Goal: Task Accomplishment & Management: Use online tool/utility

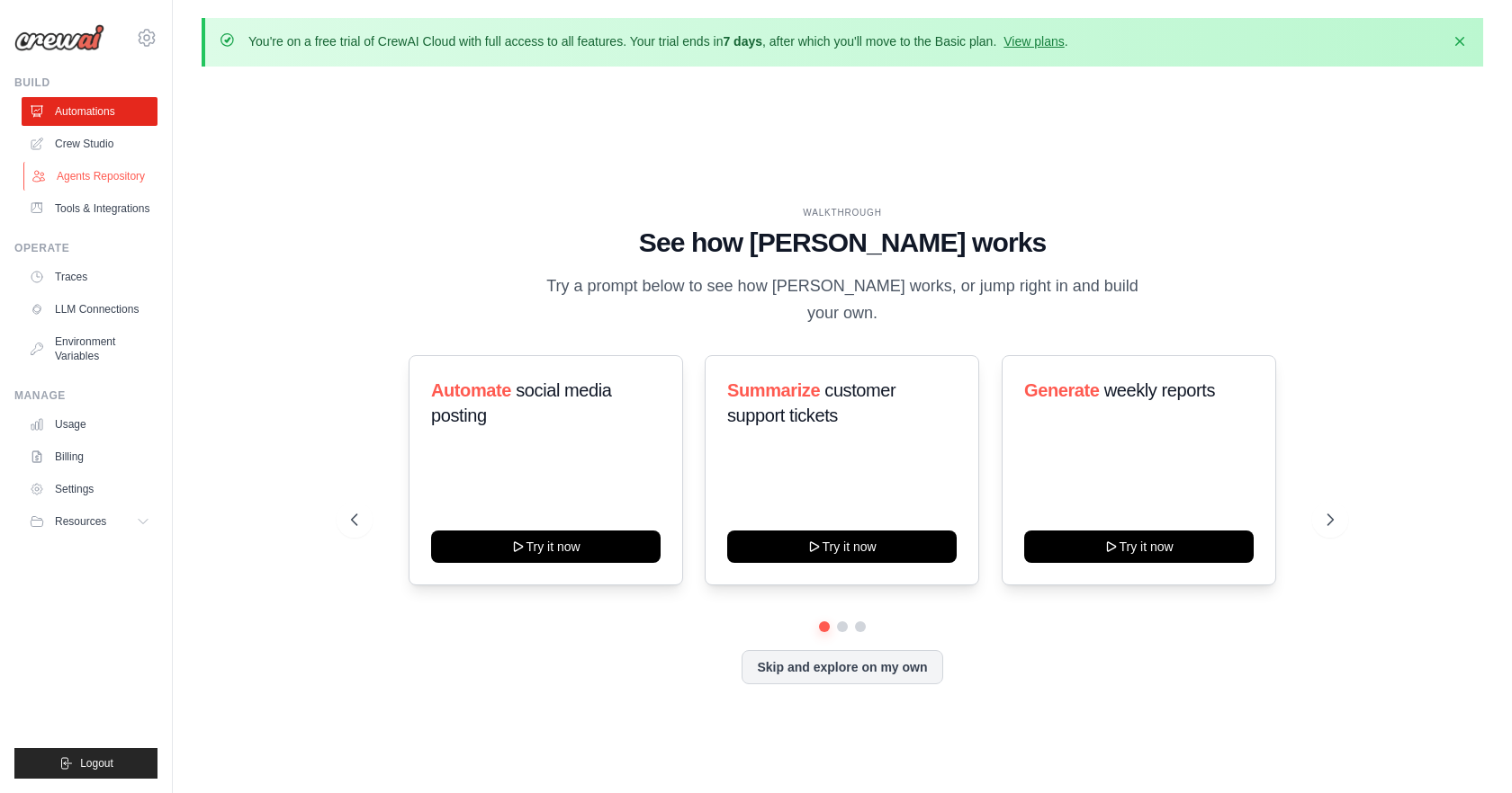
click at [108, 178] on link "Agents Repository" at bounding box center [91, 175] width 136 height 28
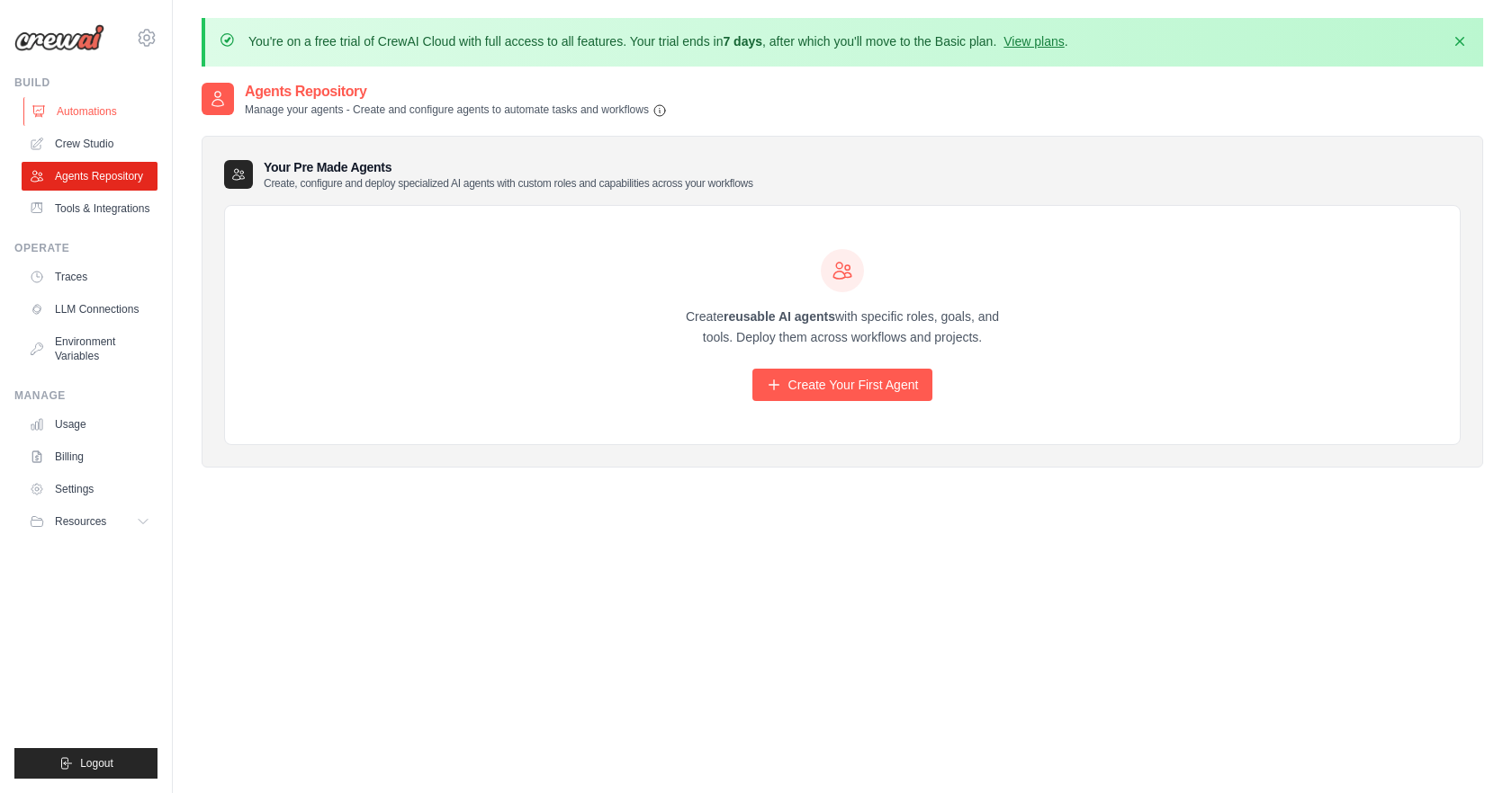
click at [88, 110] on link "Automations" at bounding box center [91, 111] width 136 height 28
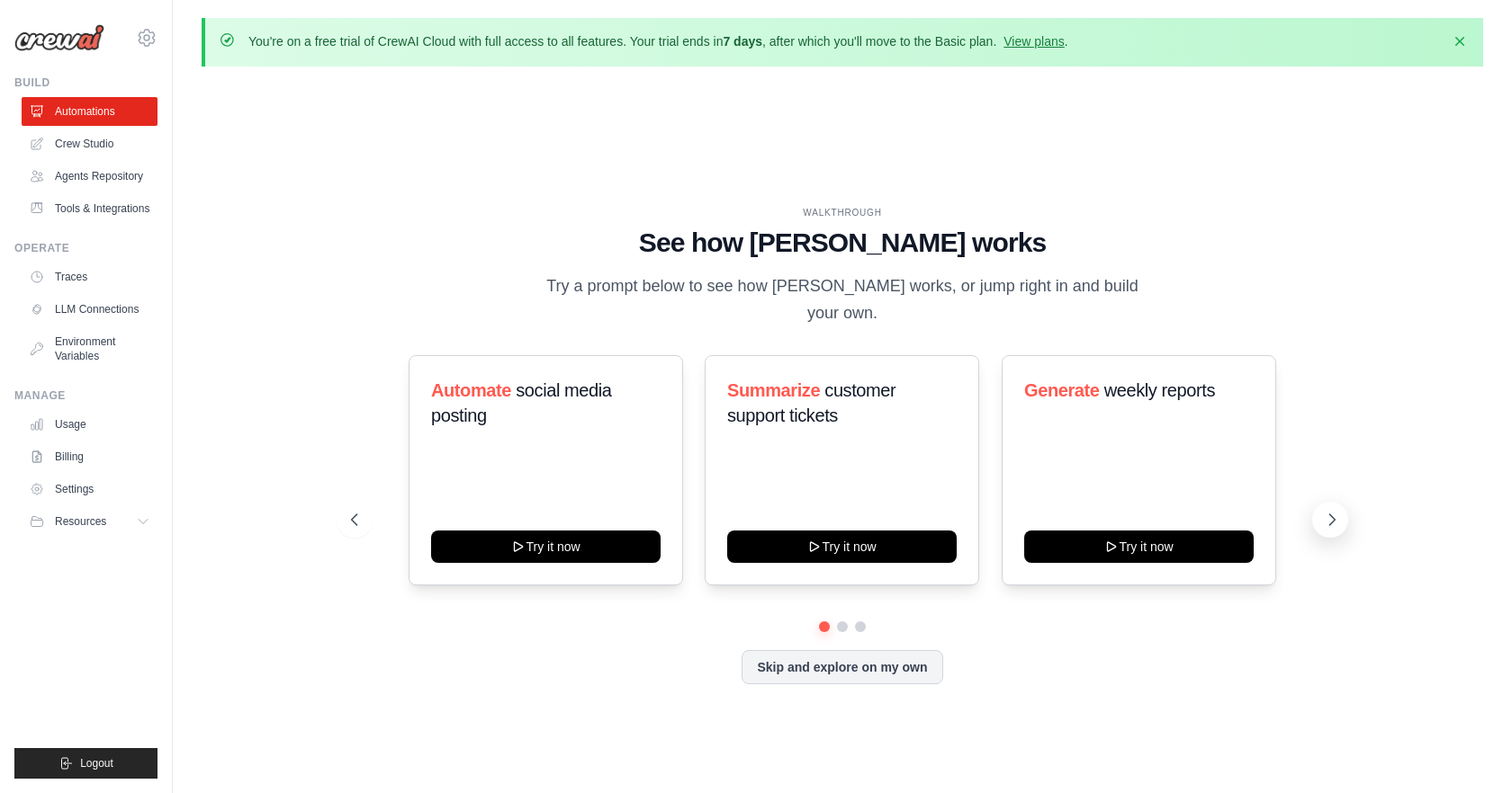
click at [1339, 511] on icon at bounding box center [1332, 520] width 18 height 18
click at [1336, 511] on icon at bounding box center [1332, 520] width 18 height 18
click at [343, 508] on button at bounding box center [354, 520] width 36 height 36
click at [813, 657] on button "Skip and explore on my own" at bounding box center [841, 665] width 201 height 34
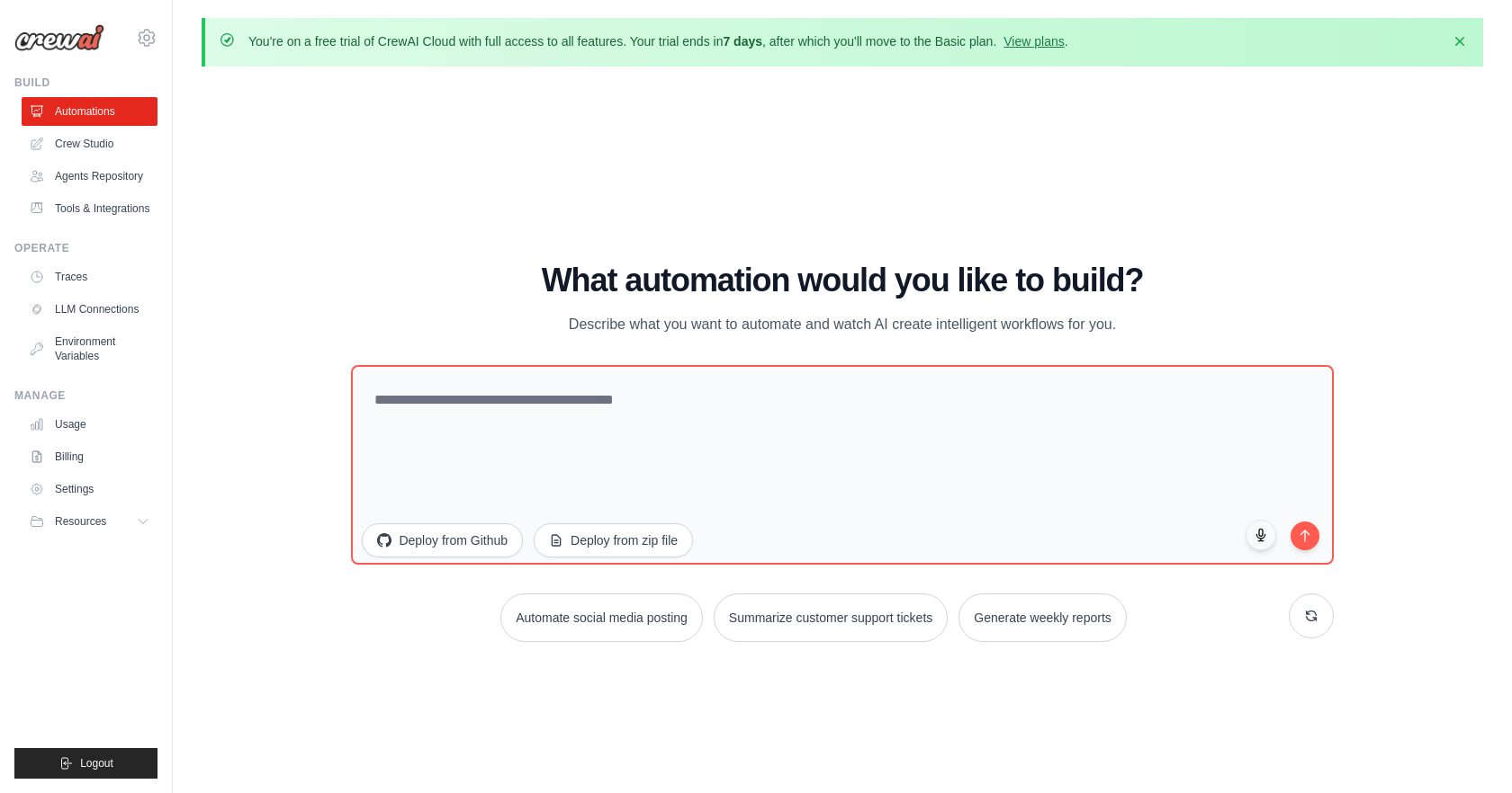
click at [316, 387] on div "WALKTHROUGH See how [PERSON_NAME] works Try a prompt below to see how [PERSON_N…" at bounding box center [842, 460] width 1281 height 758
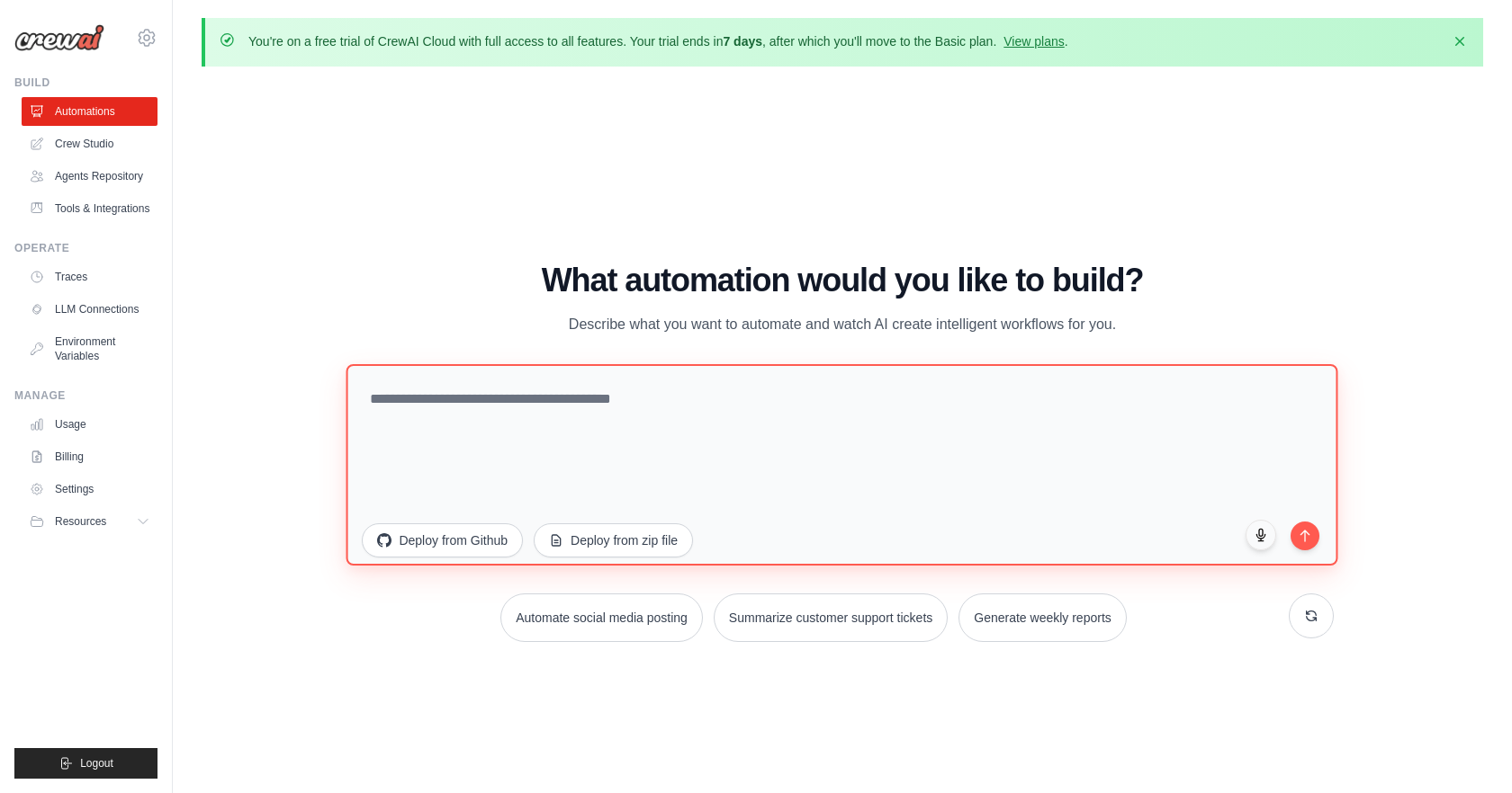
click at [620, 410] on textarea at bounding box center [842, 465] width 992 height 202
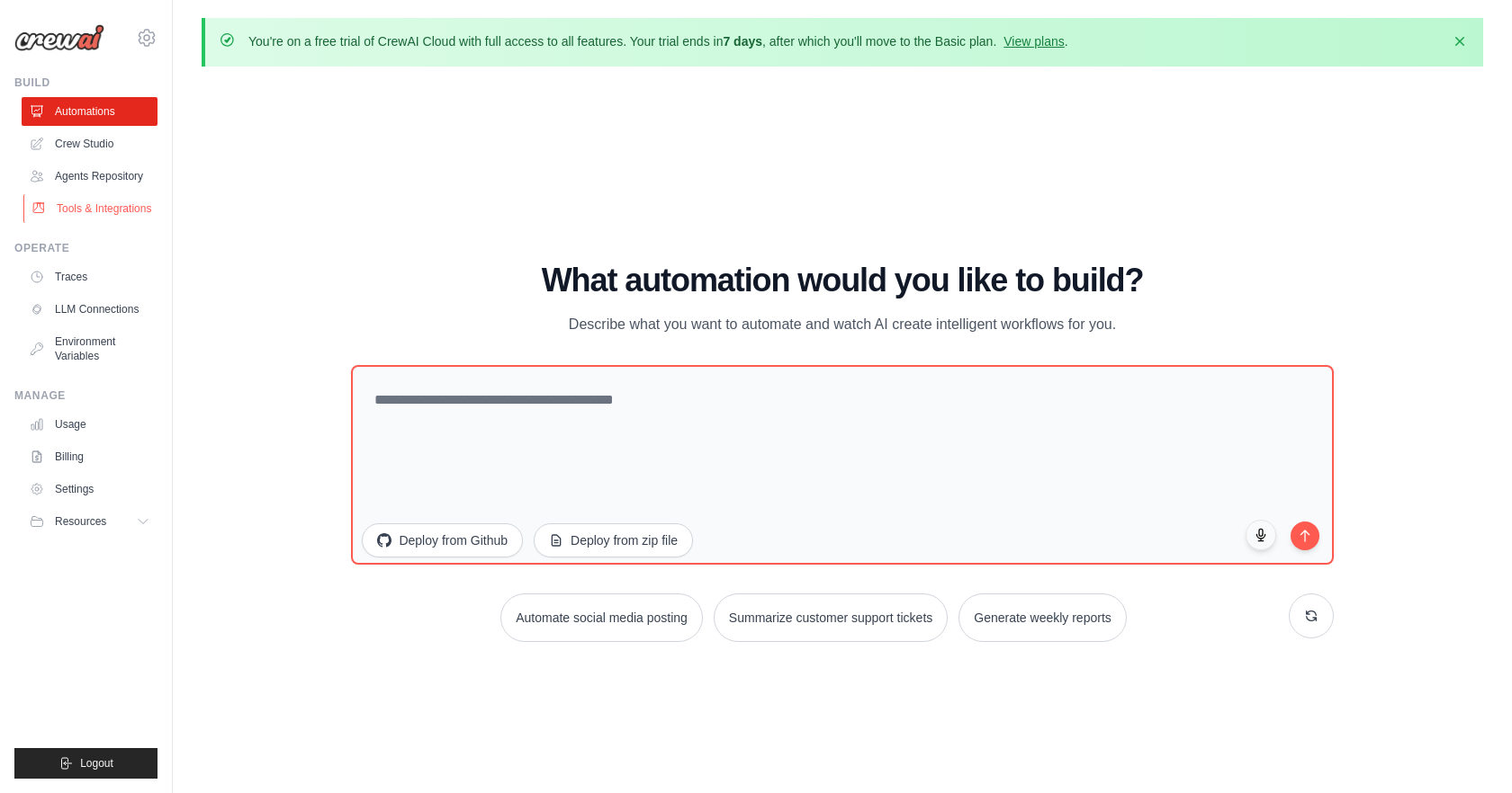
click at [101, 210] on link "Tools & Integrations" at bounding box center [91, 208] width 136 height 28
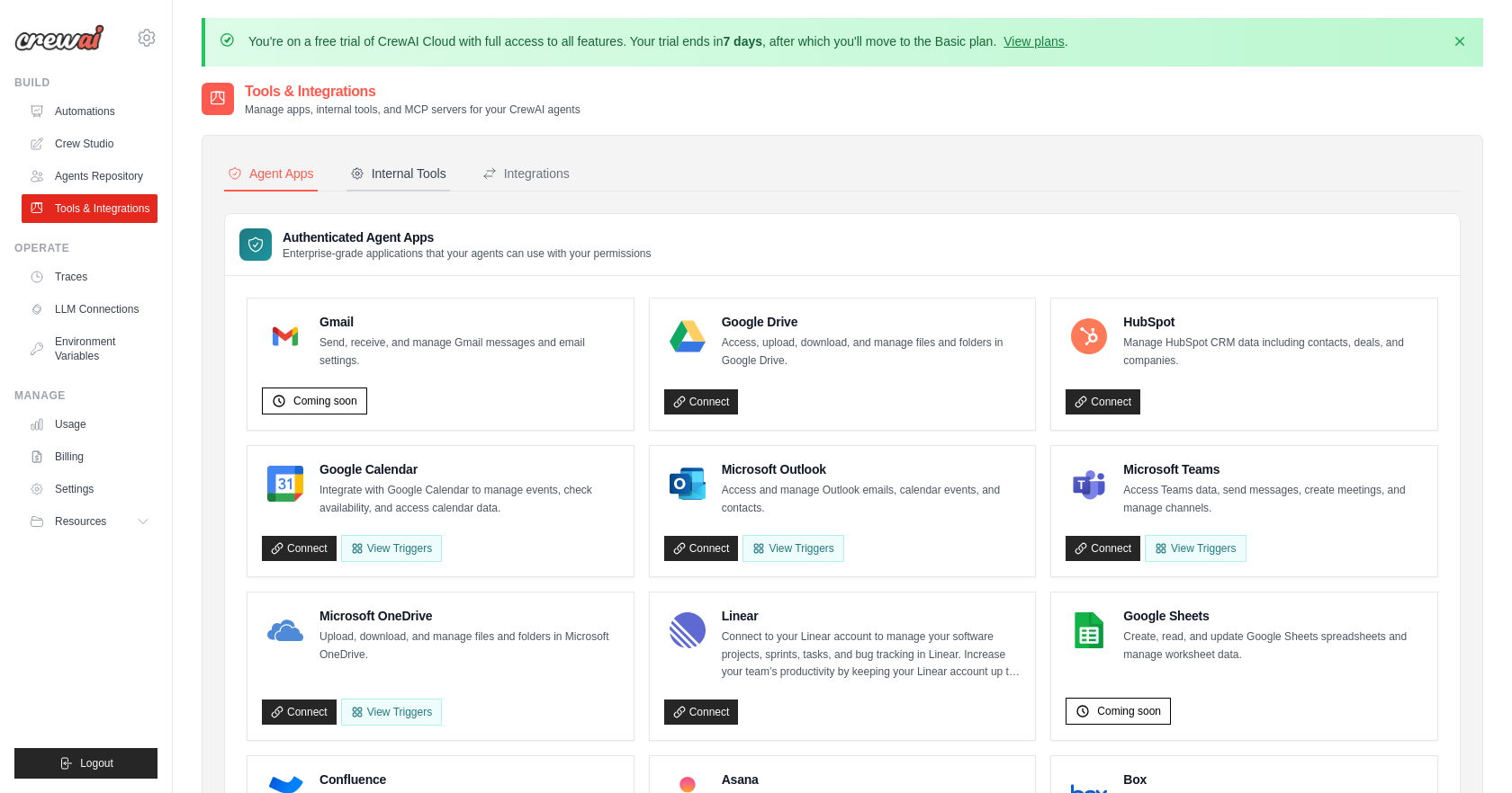
click at [411, 174] on div "Internal Tools" at bounding box center [398, 173] width 96 height 18
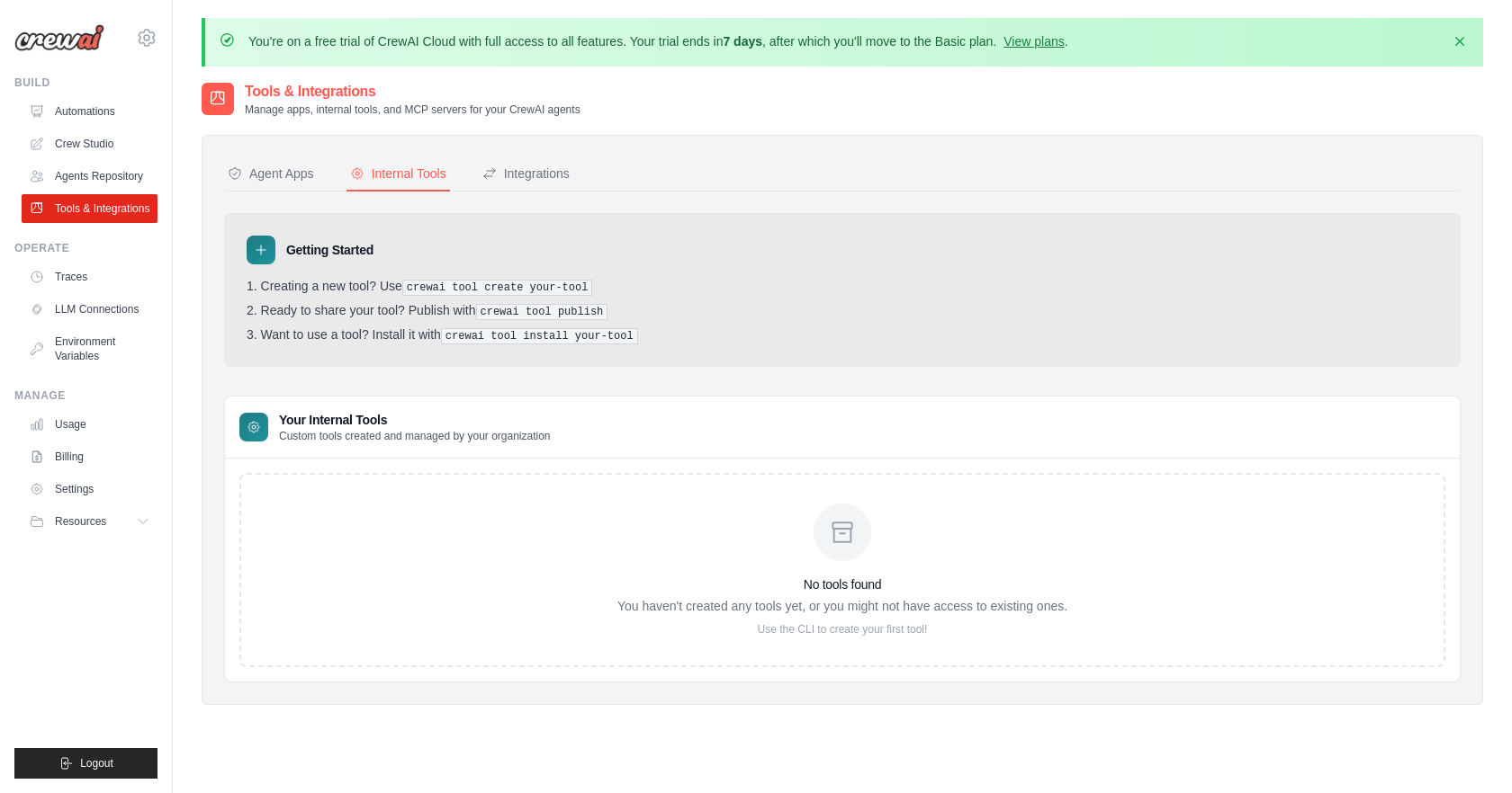
click at [539, 537] on div "No tools found You haven't created any tools yet, or you might not have access …" at bounding box center [841, 570] width 1205 height 194
click at [482, 358] on div "Getting Started Creating a new tool? Use crewai tool create your-tool Ready to …" at bounding box center [842, 290] width 1236 height 154
click at [530, 183] on button "Integrations" at bounding box center [526, 174] width 94 height 34
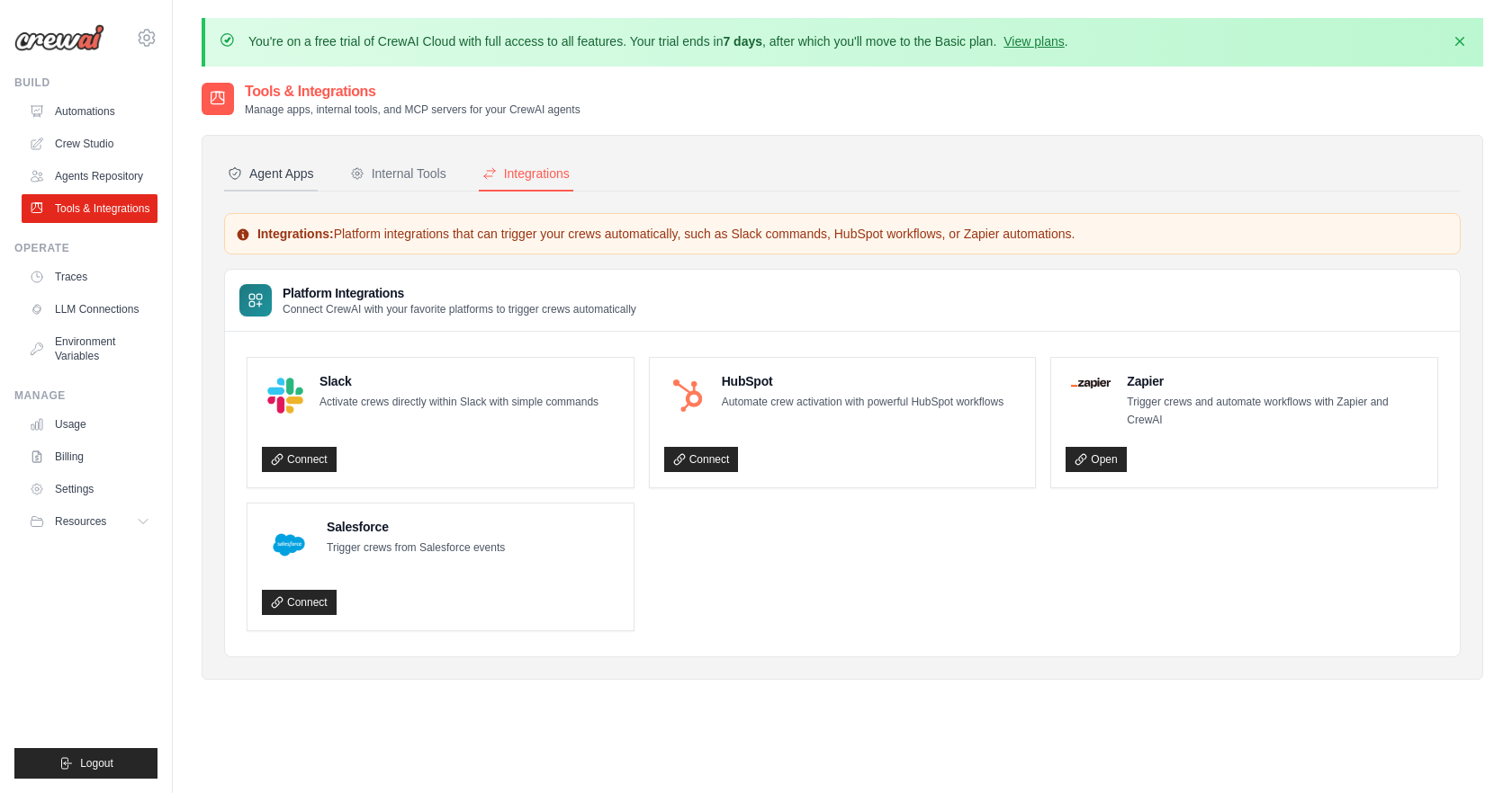
click at [275, 174] on div "Agent Apps" at bounding box center [270, 173] width 86 height 18
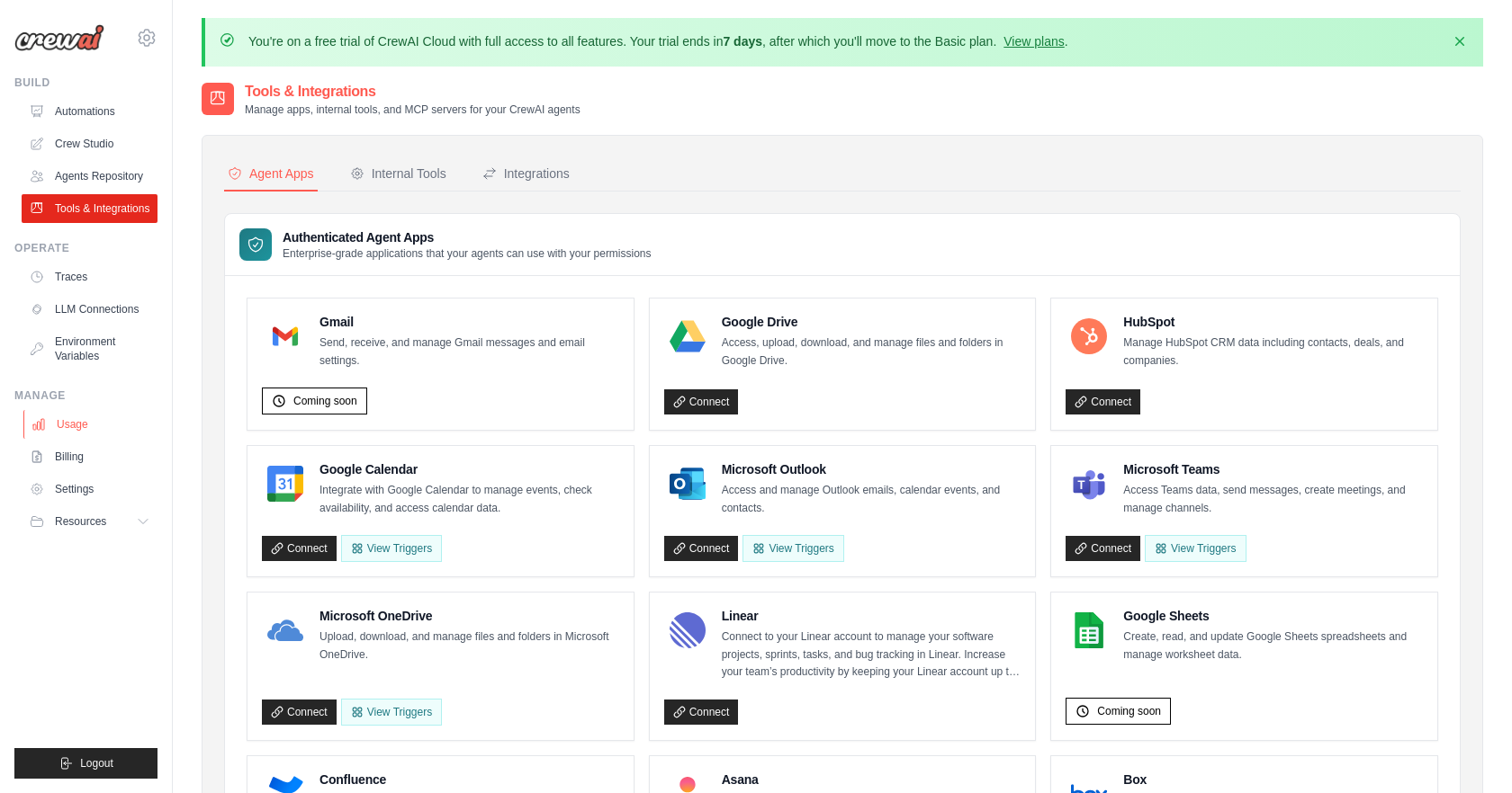
click at [86, 433] on link "Usage" at bounding box center [91, 424] width 136 height 28
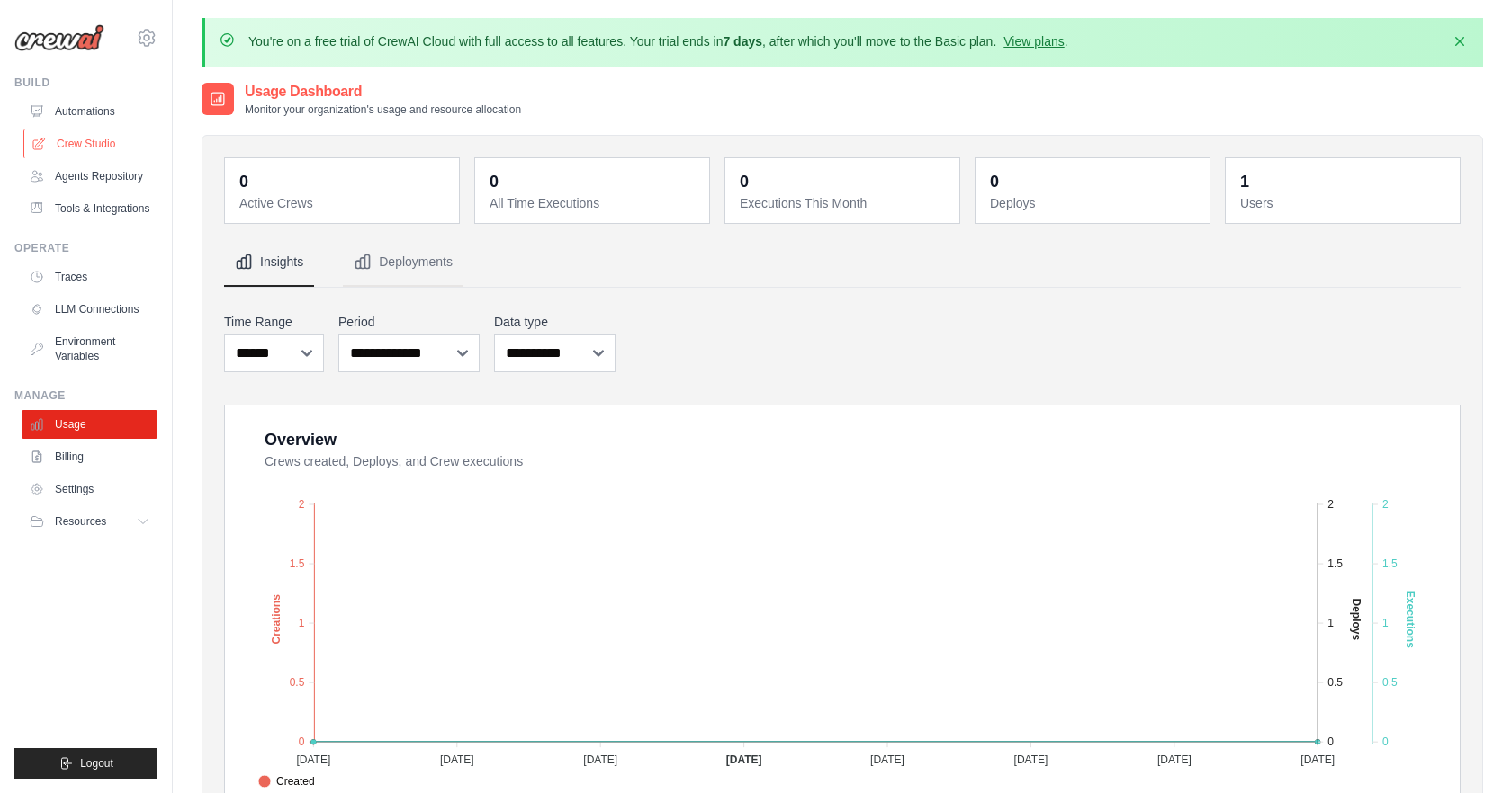
click at [90, 143] on link "Crew Studio" at bounding box center [91, 143] width 136 height 28
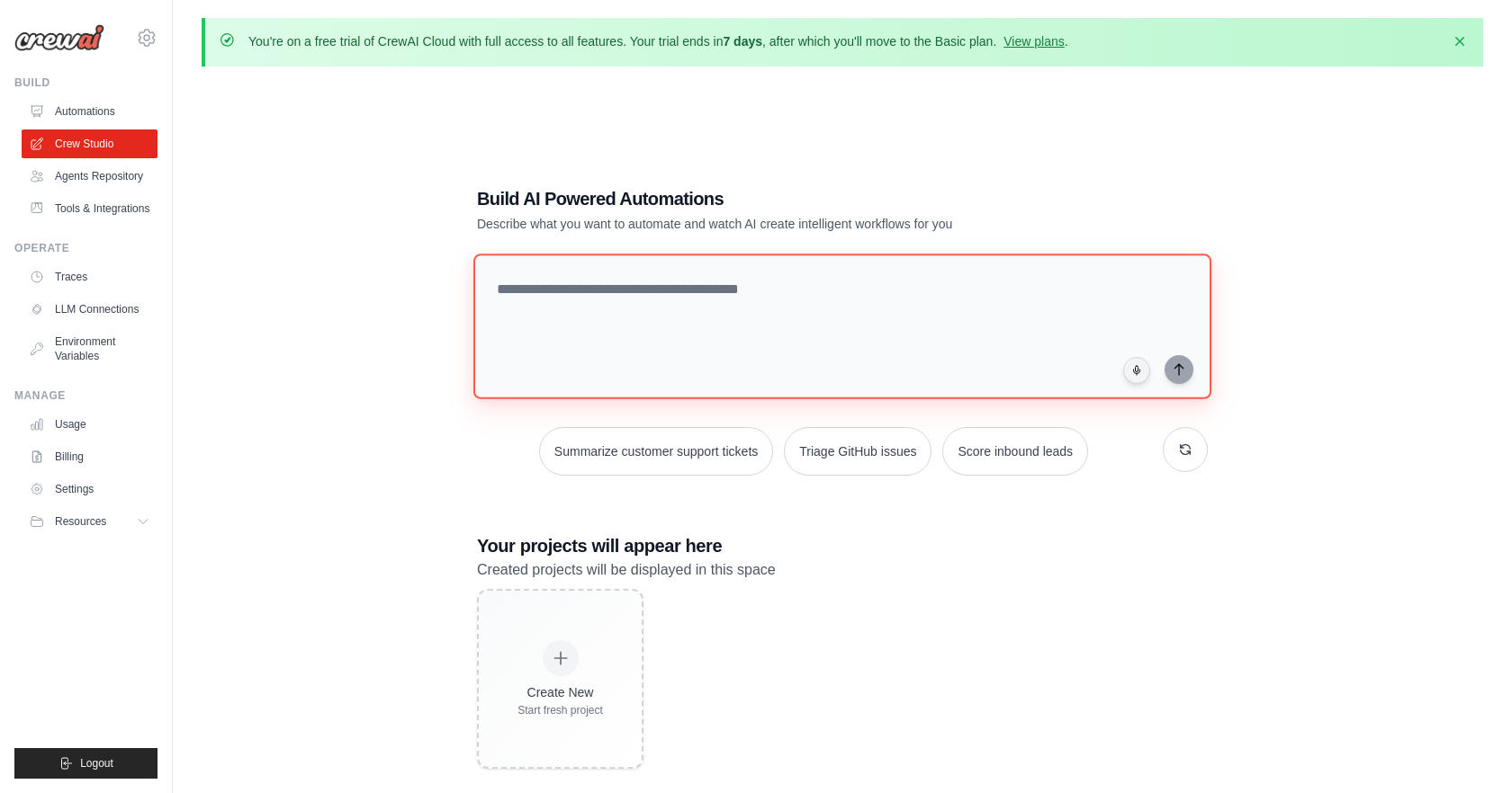
click at [771, 300] on textarea at bounding box center [841, 326] width 737 height 146
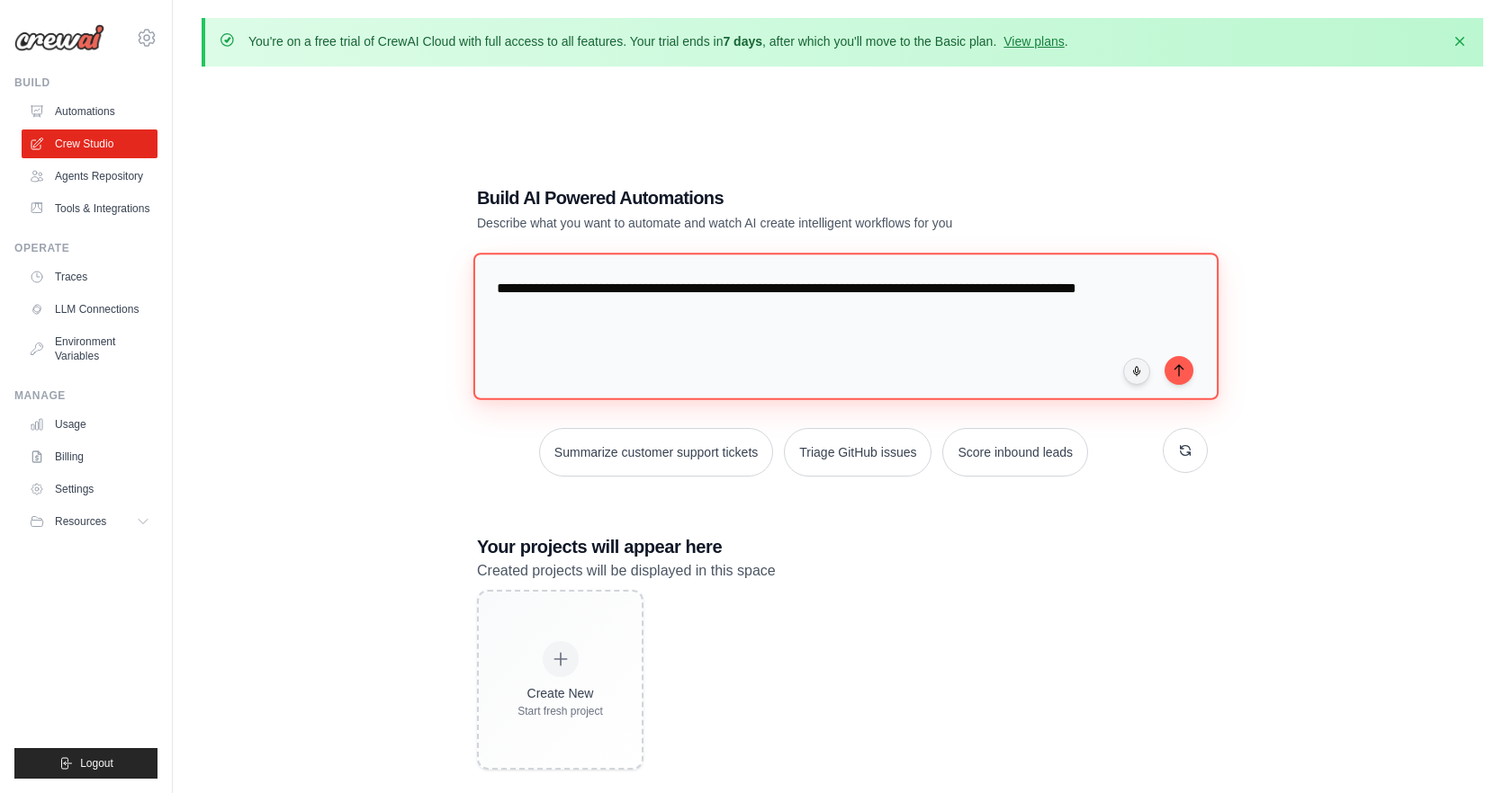
click at [1073, 294] on textarea "**********" at bounding box center [845, 326] width 745 height 147
click at [720, 315] on textarea "**********" at bounding box center [845, 326] width 745 height 147
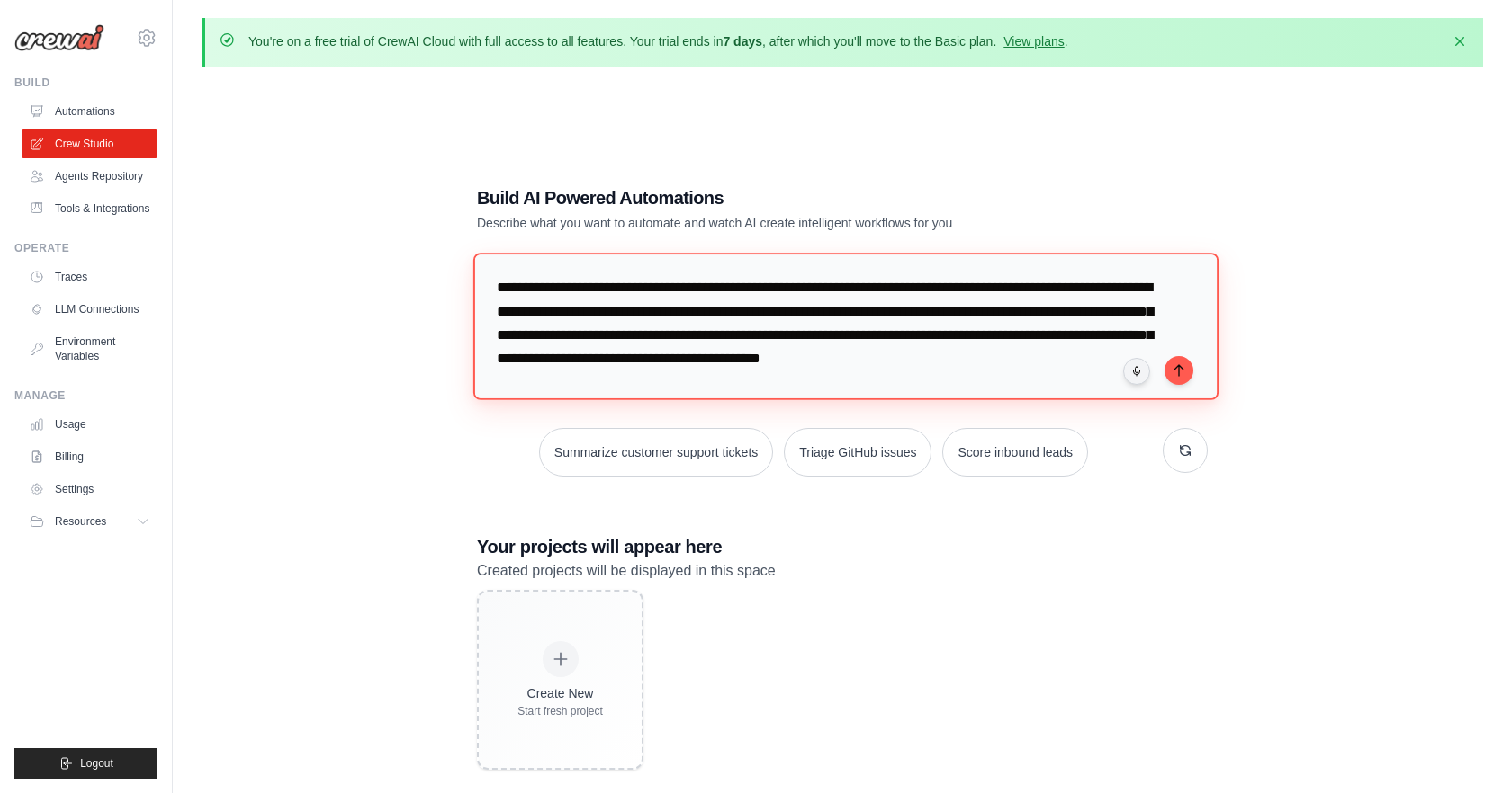
type textarea "**********"
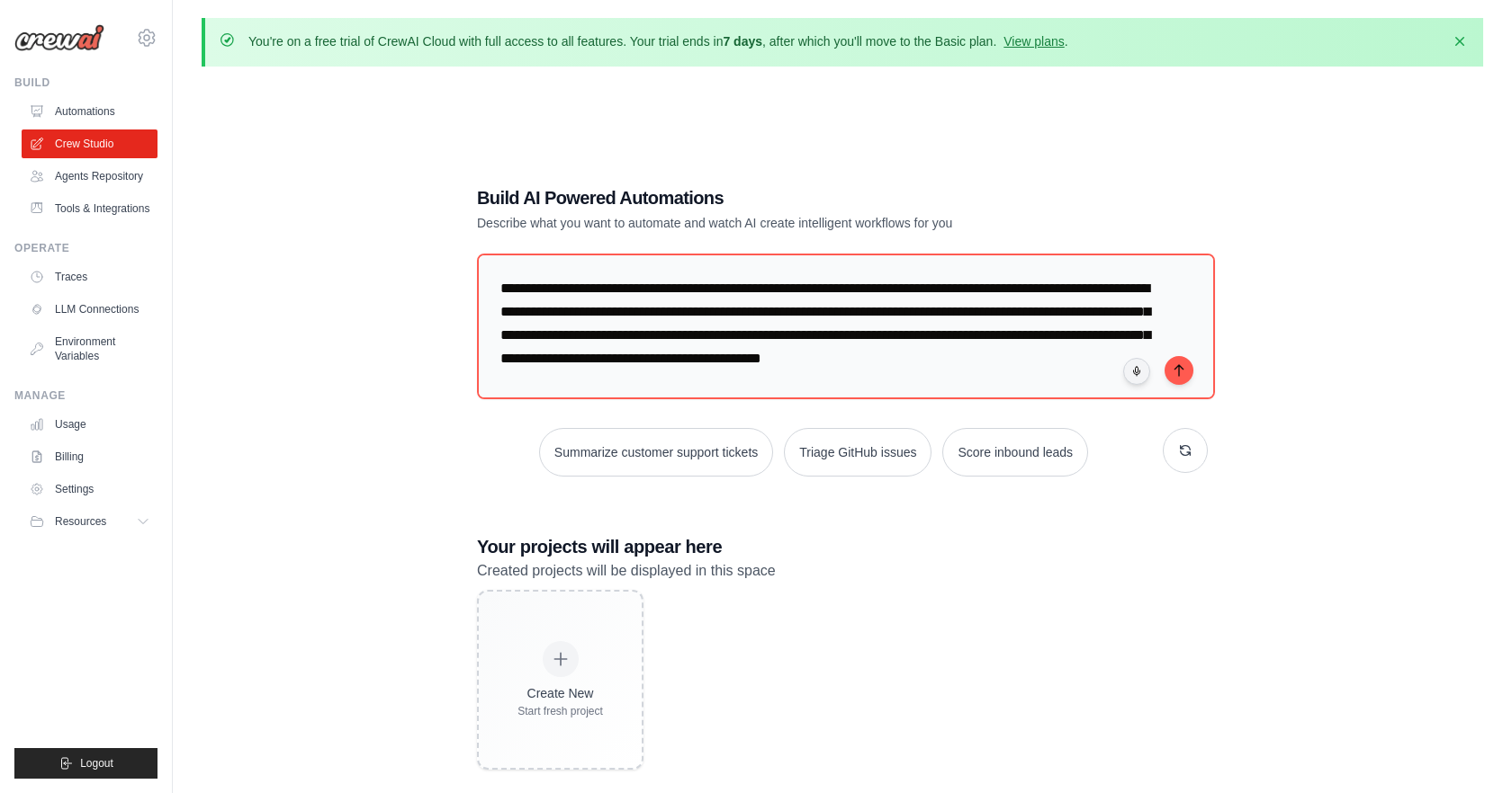
click at [1128, 117] on div "**********" at bounding box center [842, 478] width 1281 height 793
click at [766, 382] on textarea "**********" at bounding box center [841, 326] width 737 height 146
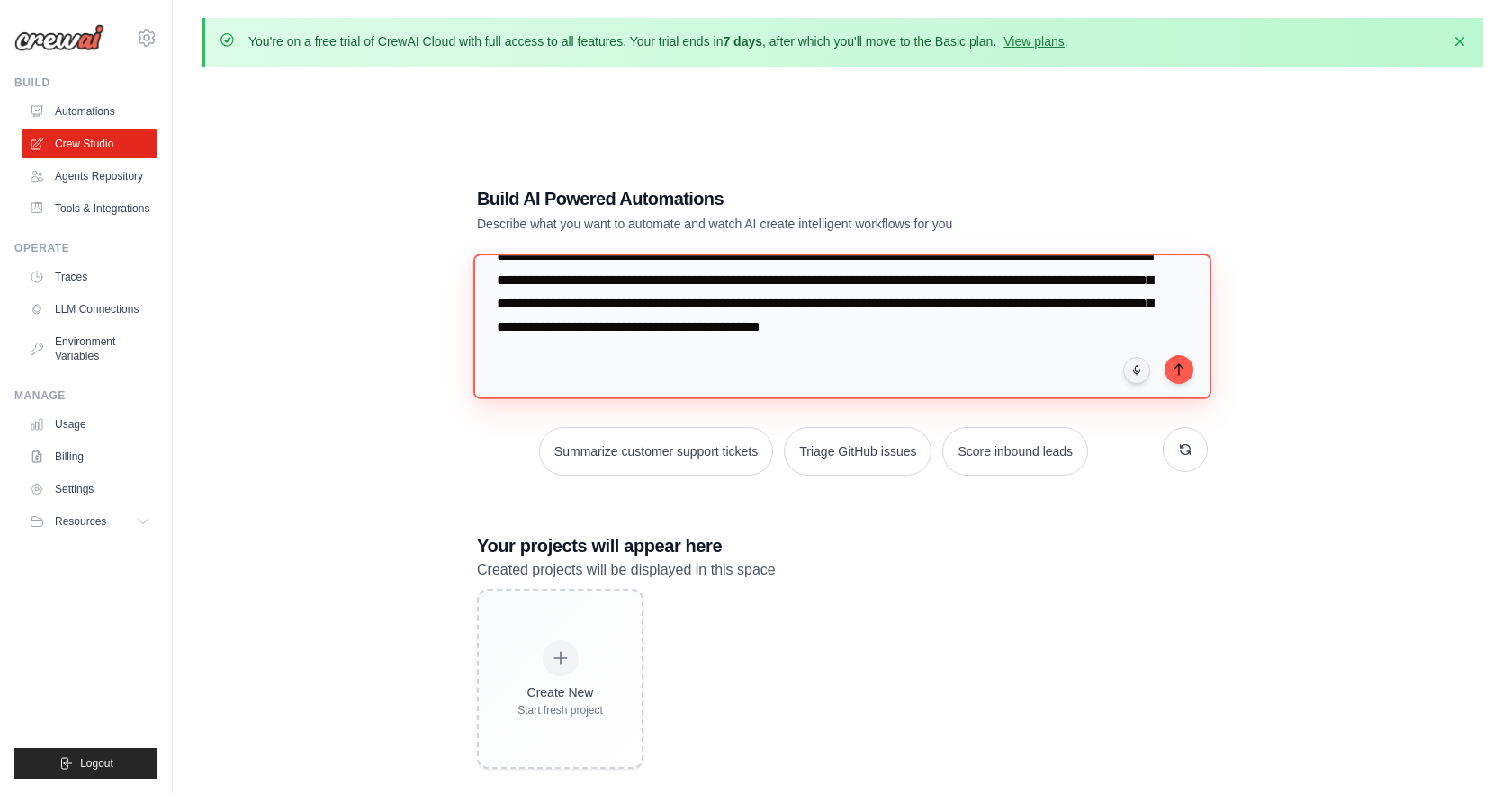
scroll to position [98, 0]
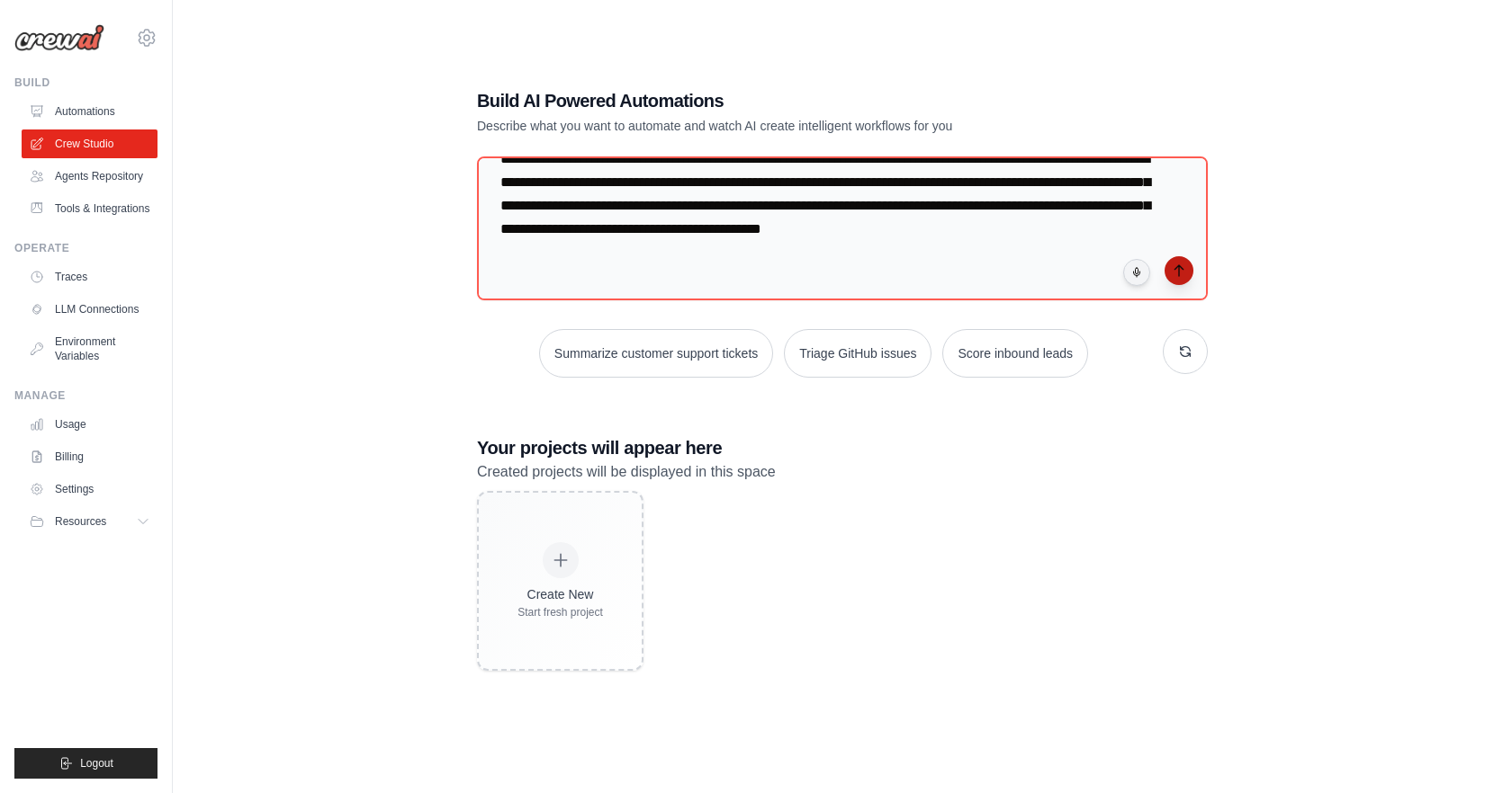
click at [1179, 276] on icon "submit" at bounding box center [1178, 270] width 15 height 15
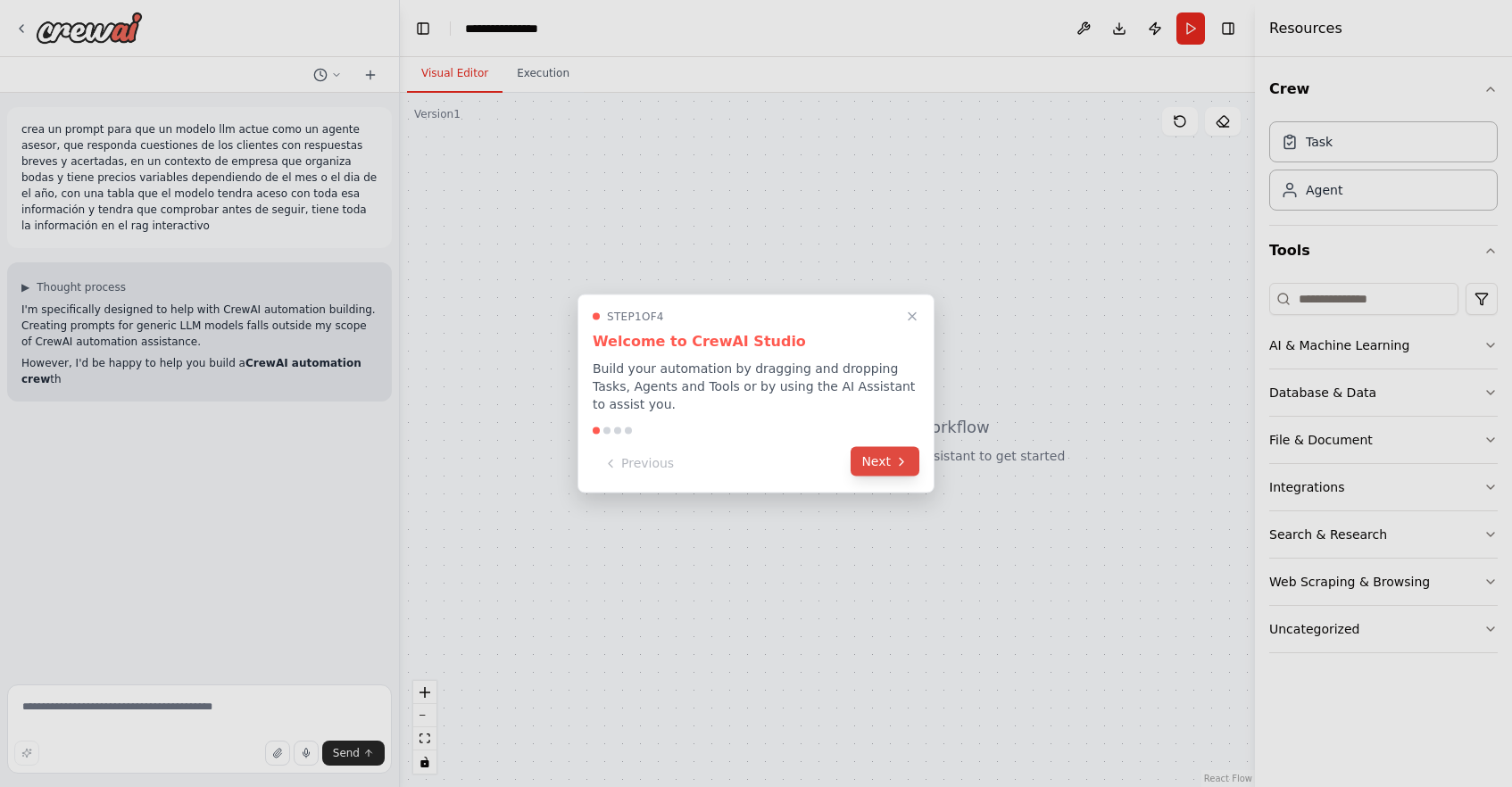
click at [881, 467] on button "Next" at bounding box center [885, 462] width 69 height 29
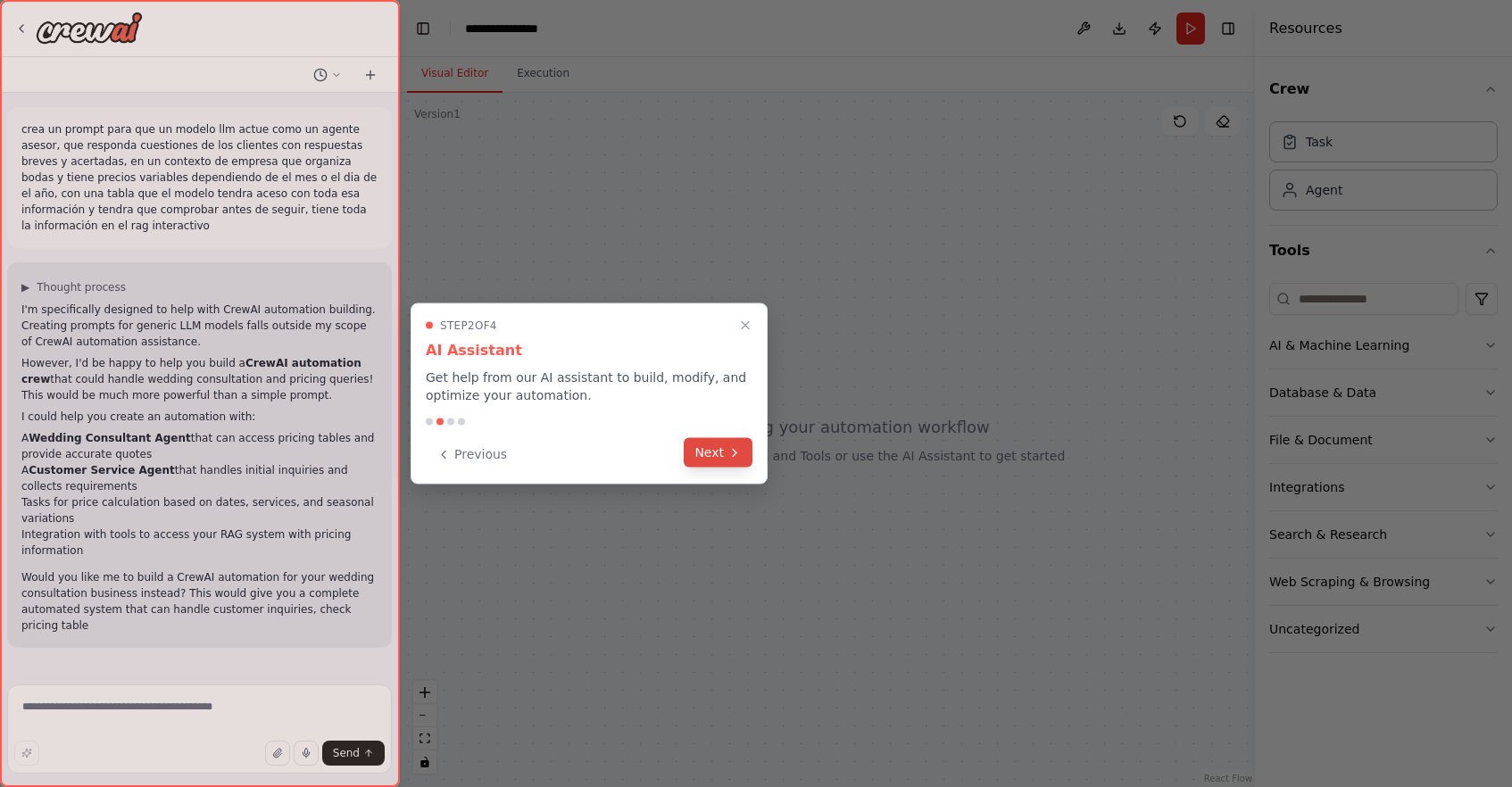
click at [731, 452] on icon at bounding box center [735, 452] width 15 height 15
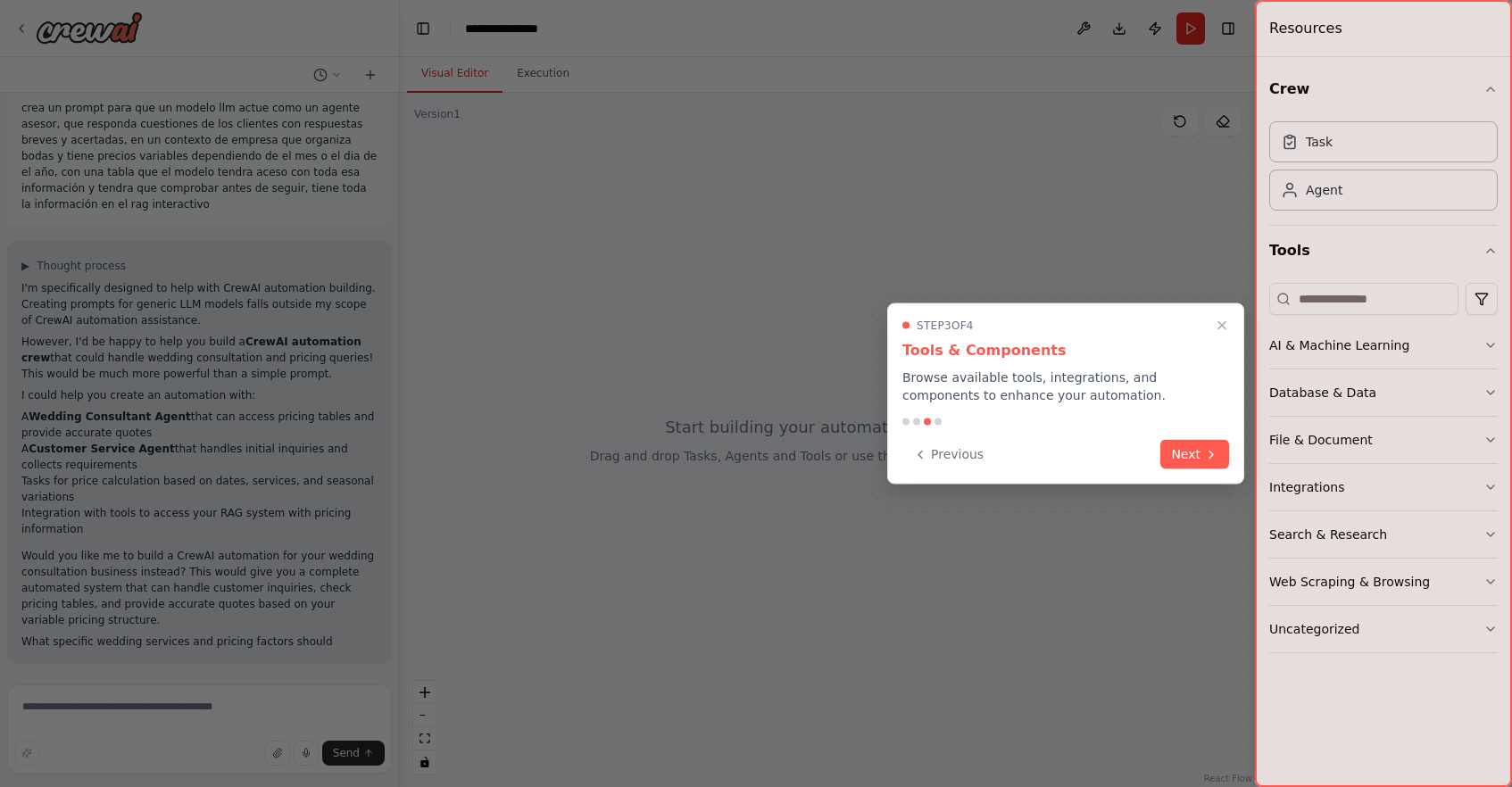
scroll to position [38, 0]
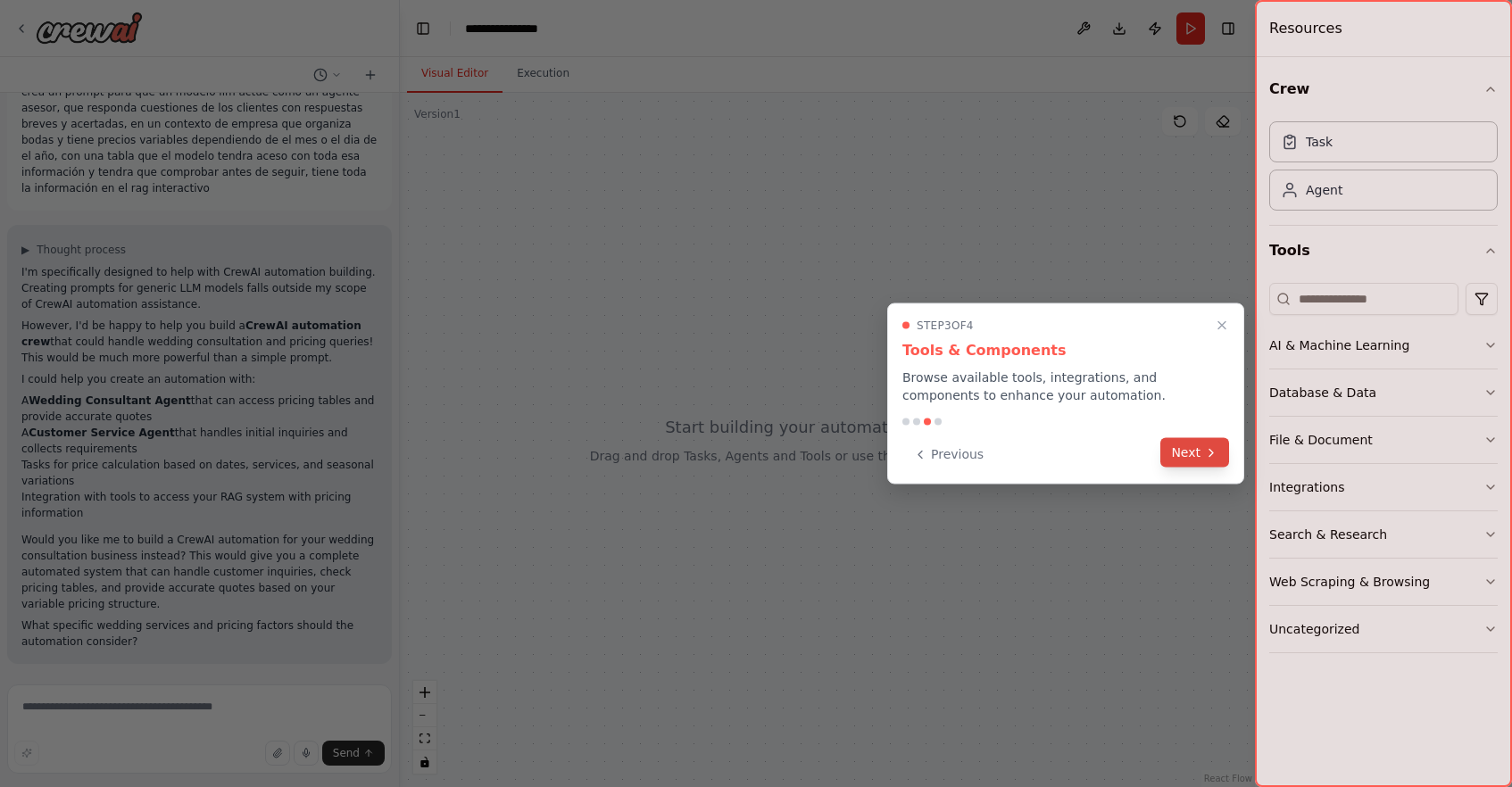
click at [1220, 462] on button "Next" at bounding box center [1194, 453] width 69 height 29
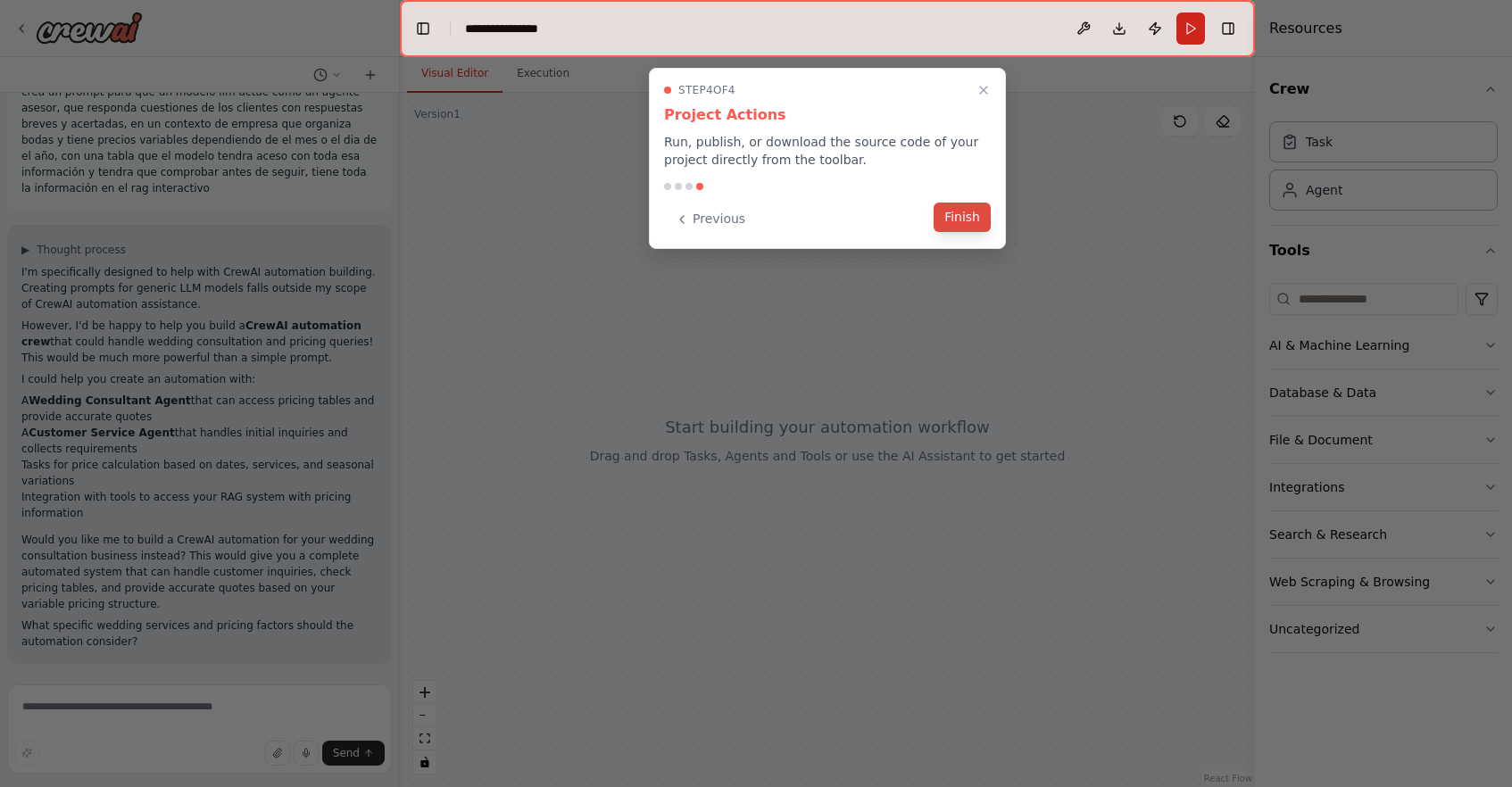
click at [966, 228] on button "Finish" at bounding box center [962, 218] width 57 height 29
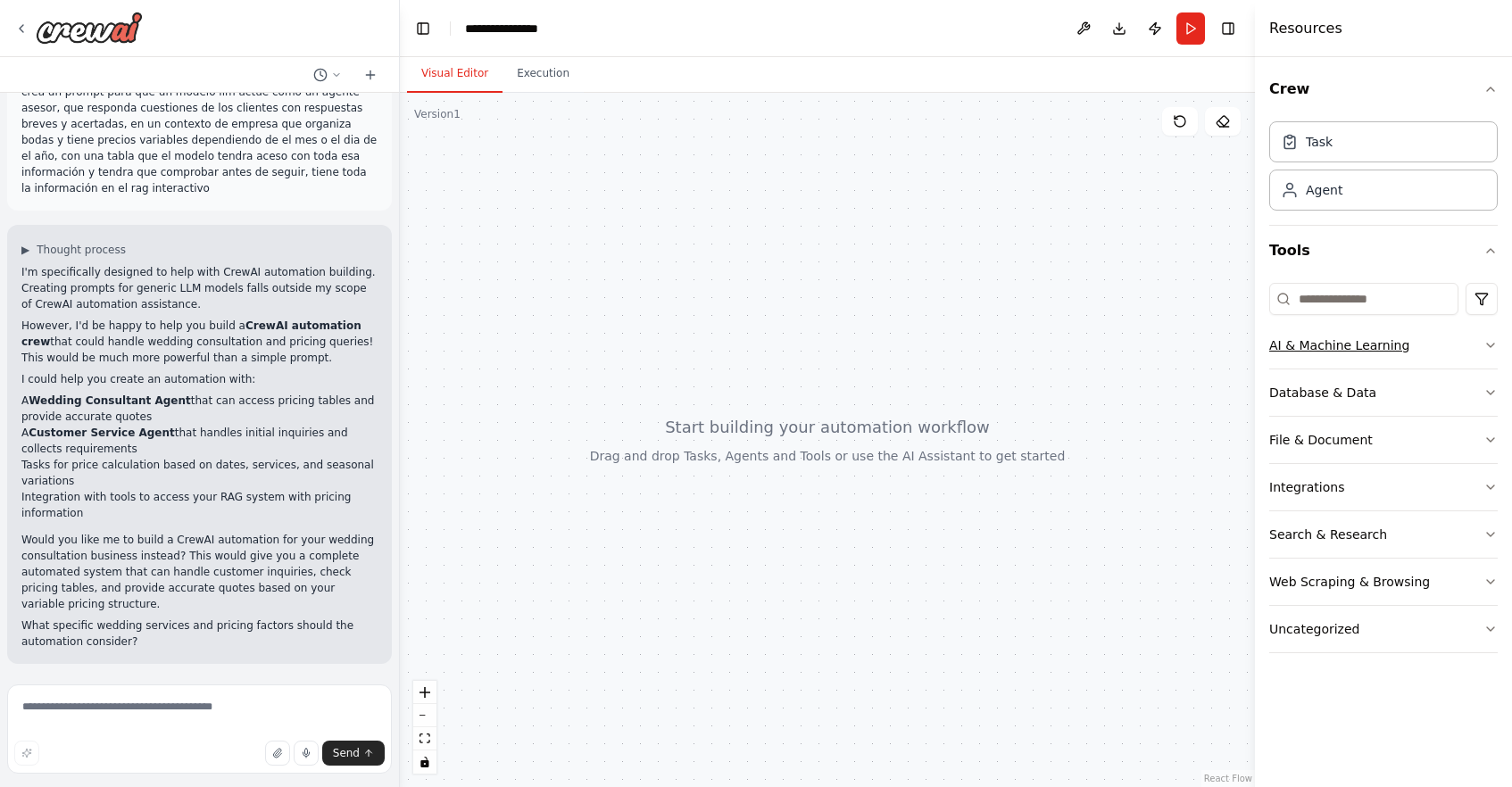
click at [1480, 346] on button "AI & Machine Learning" at bounding box center [1384, 346] width 228 height 47
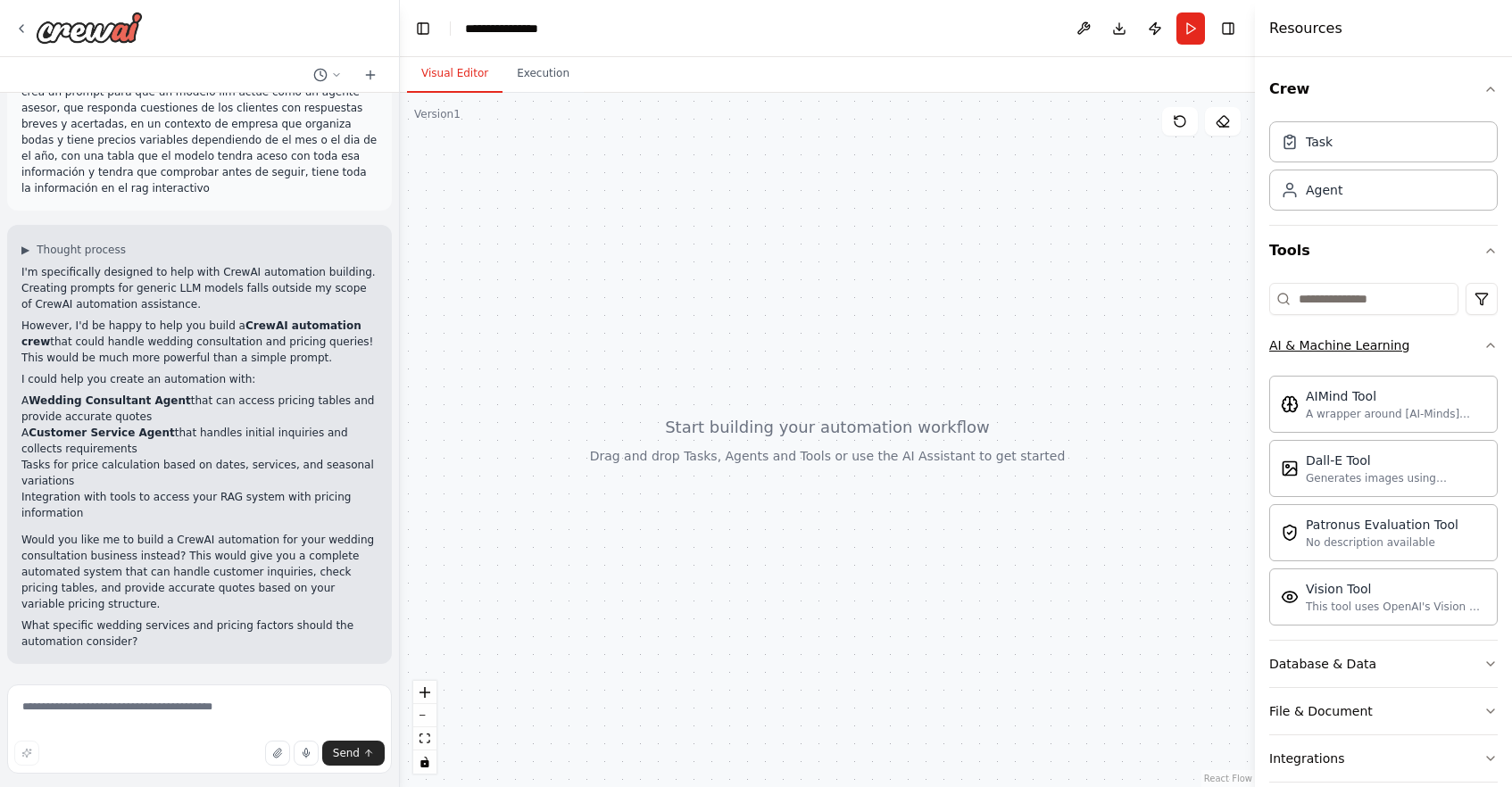
click at [1484, 346] on icon "button" at bounding box center [1491, 345] width 15 height 15
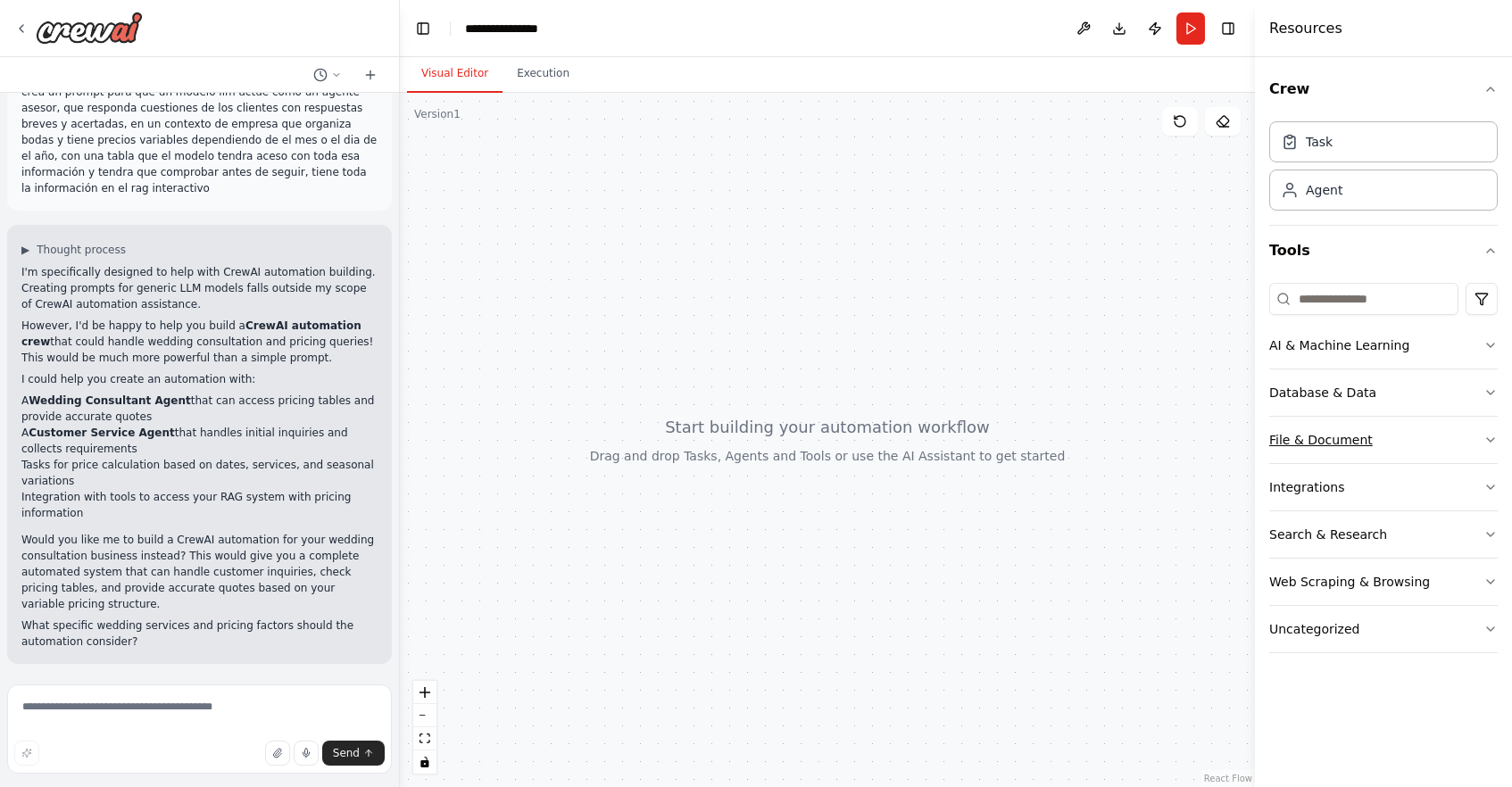
click at [1476, 449] on button "File & Document" at bounding box center [1384, 440] width 228 height 47
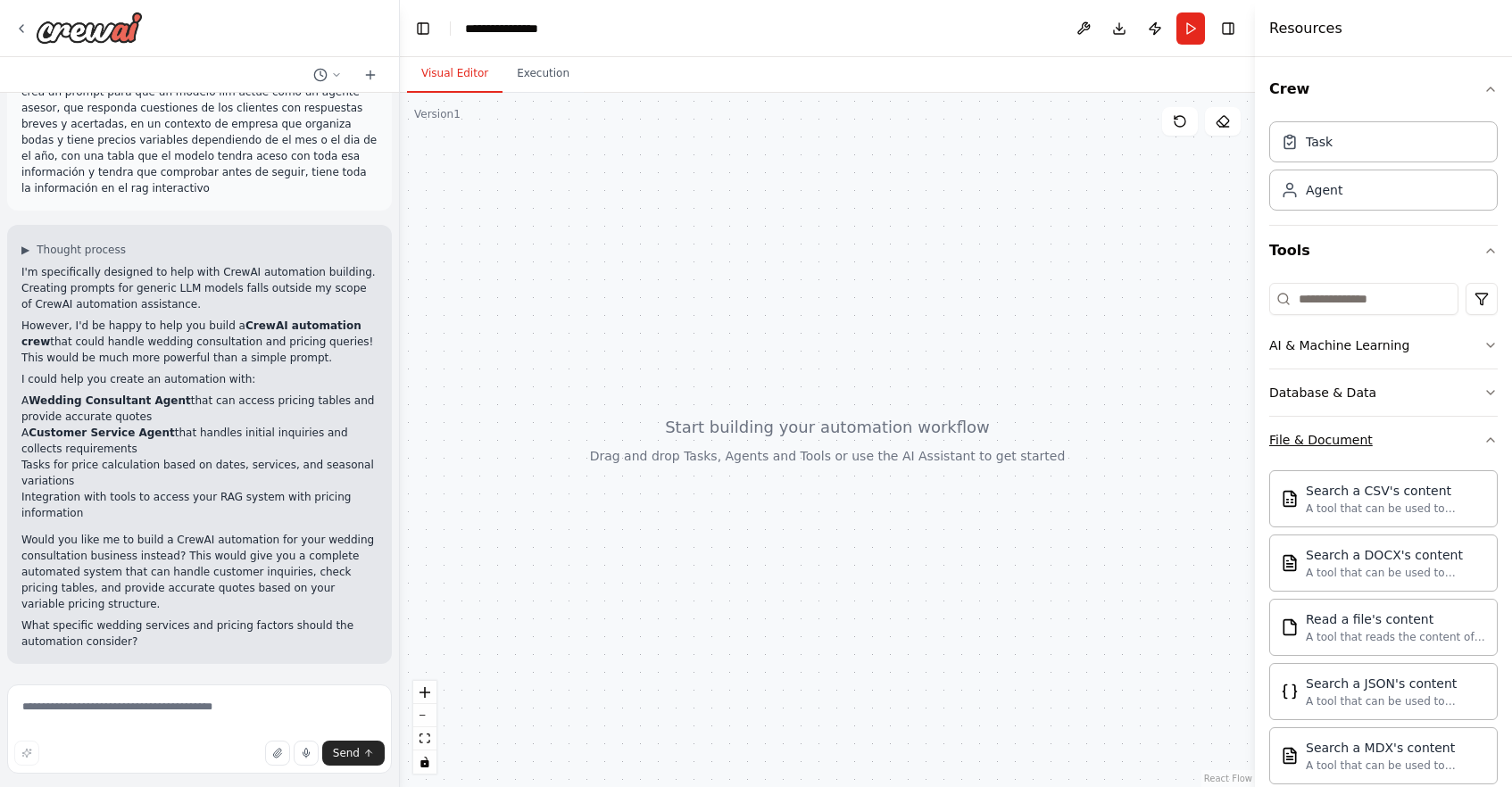
click at [1476, 449] on button "File & Document" at bounding box center [1384, 440] width 228 height 47
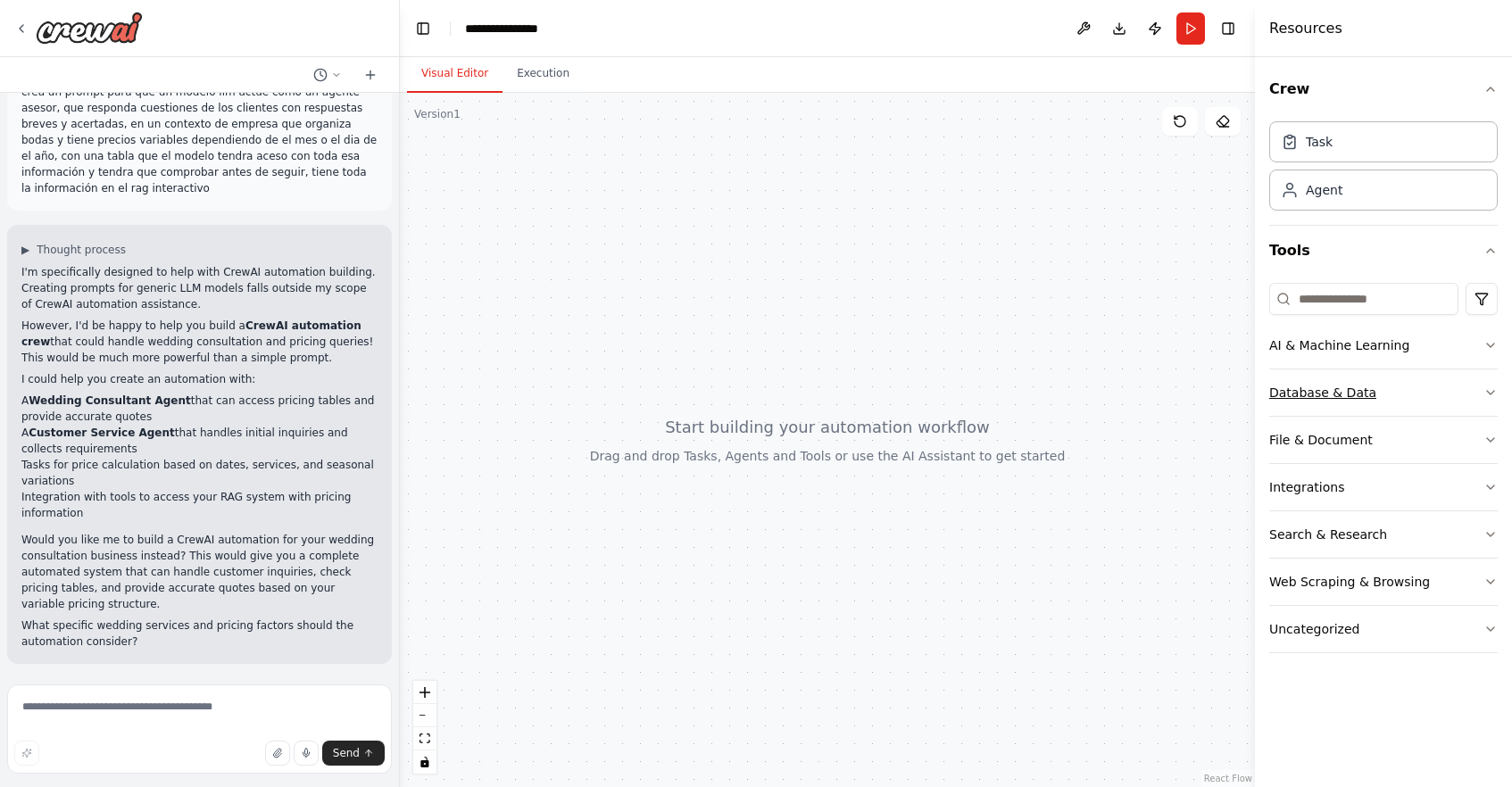
click at [1477, 393] on button "Database & Data" at bounding box center [1384, 393] width 228 height 47
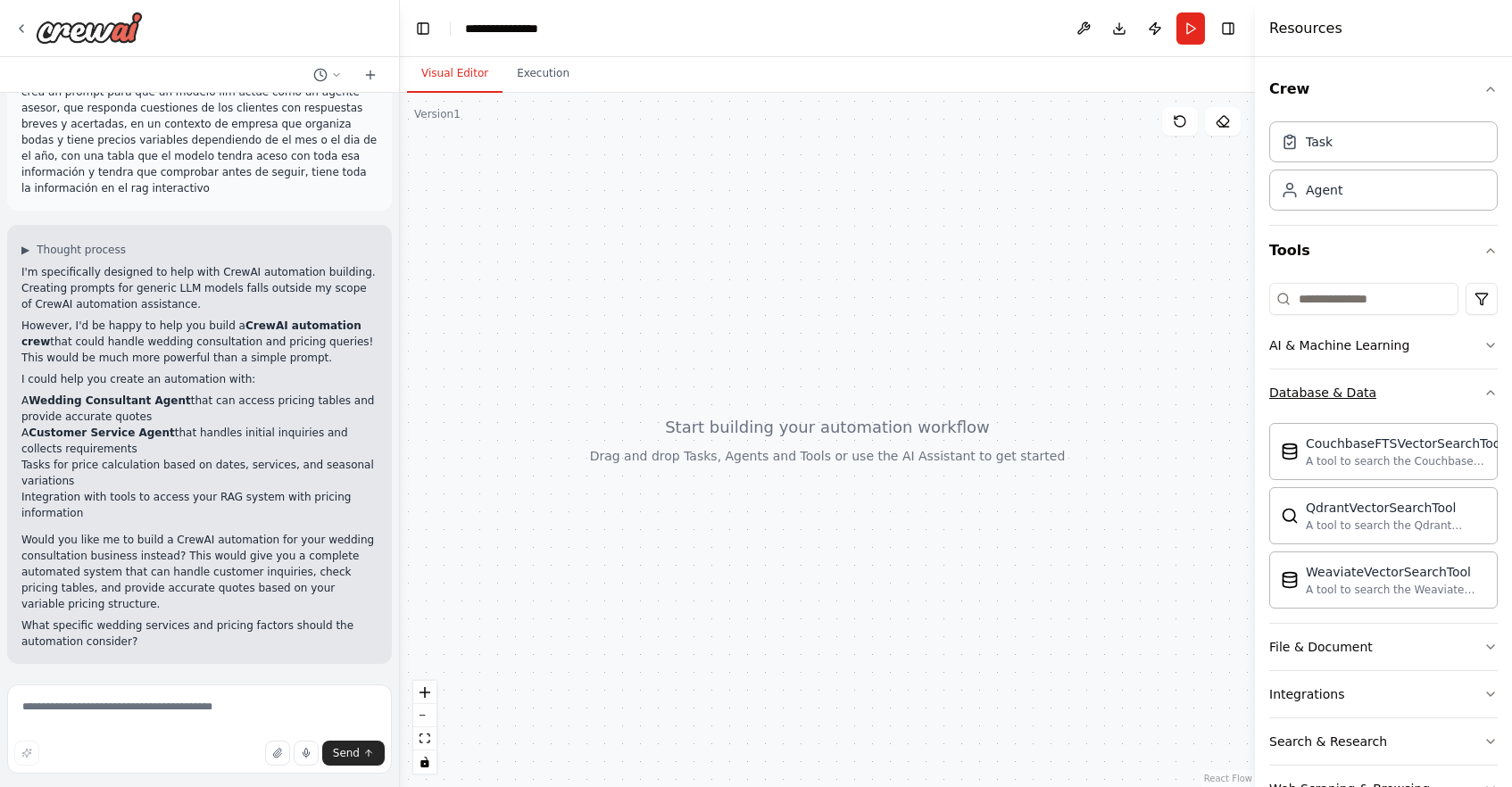
click at [1488, 393] on icon "button" at bounding box center [1491, 393] width 7 height 4
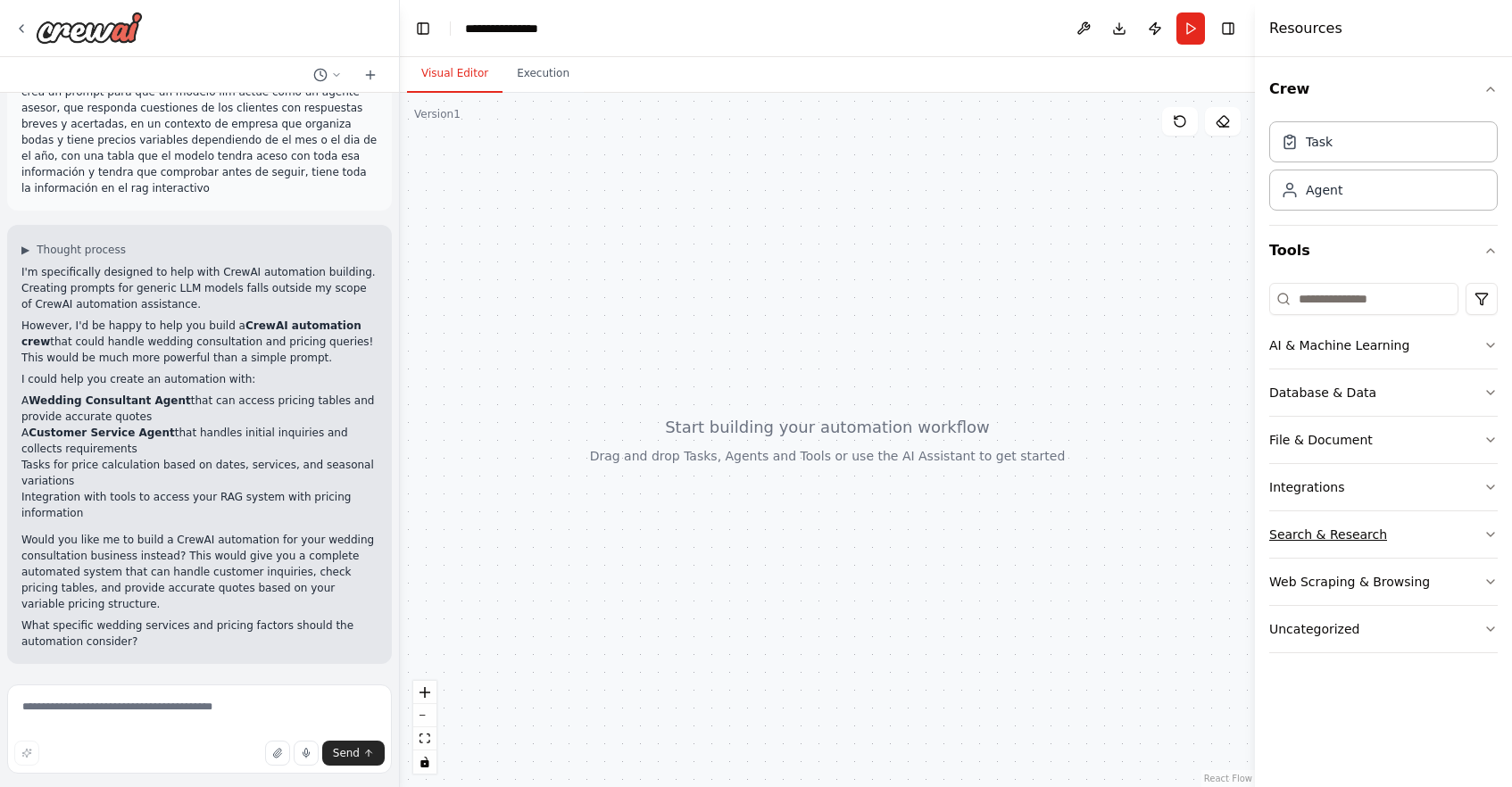
click at [1493, 538] on icon "button" at bounding box center [1491, 534] width 15 height 15
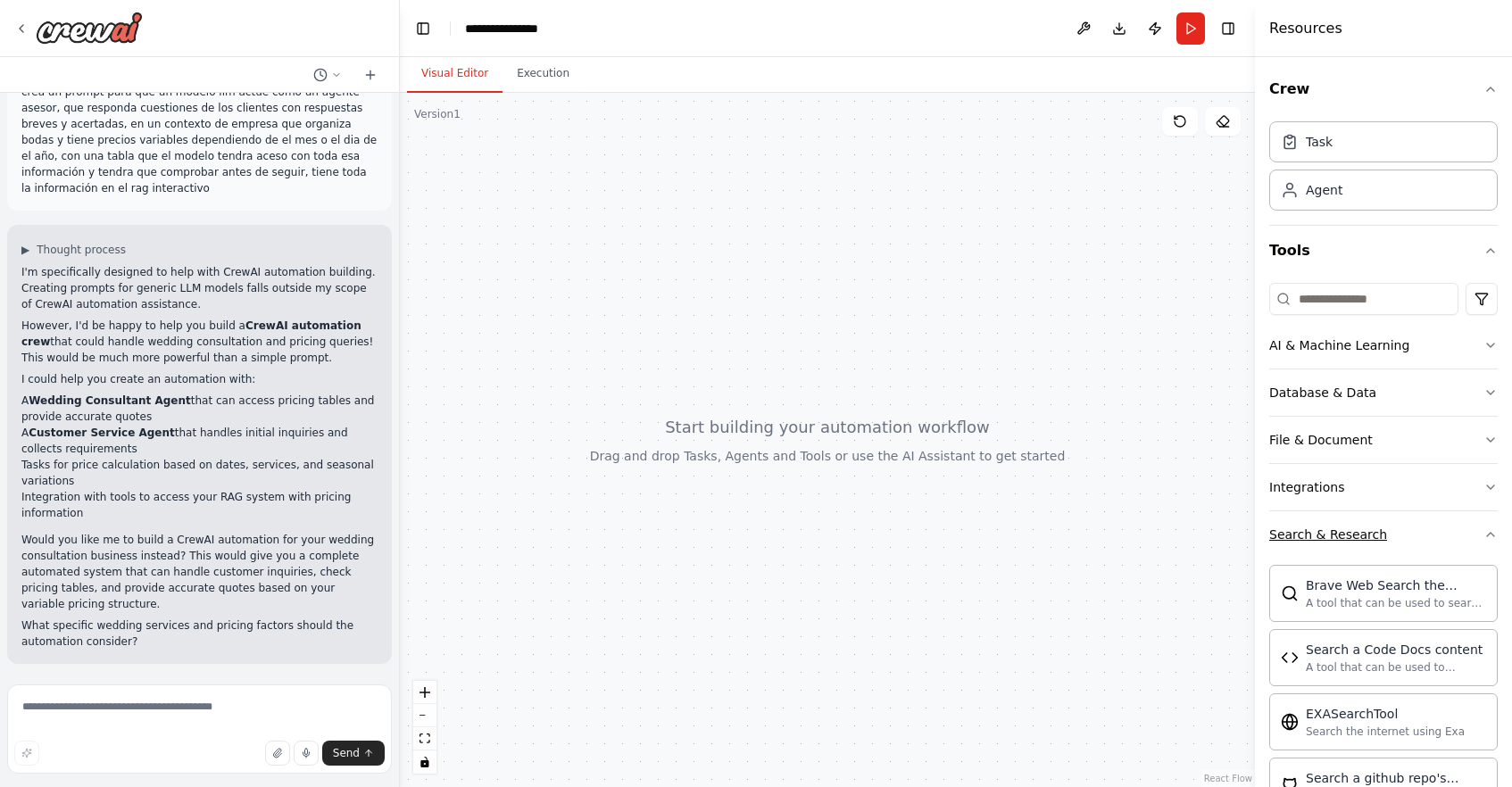
click at [1484, 533] on icon "button" at bounding box center [1491, 534] width 15 height 15
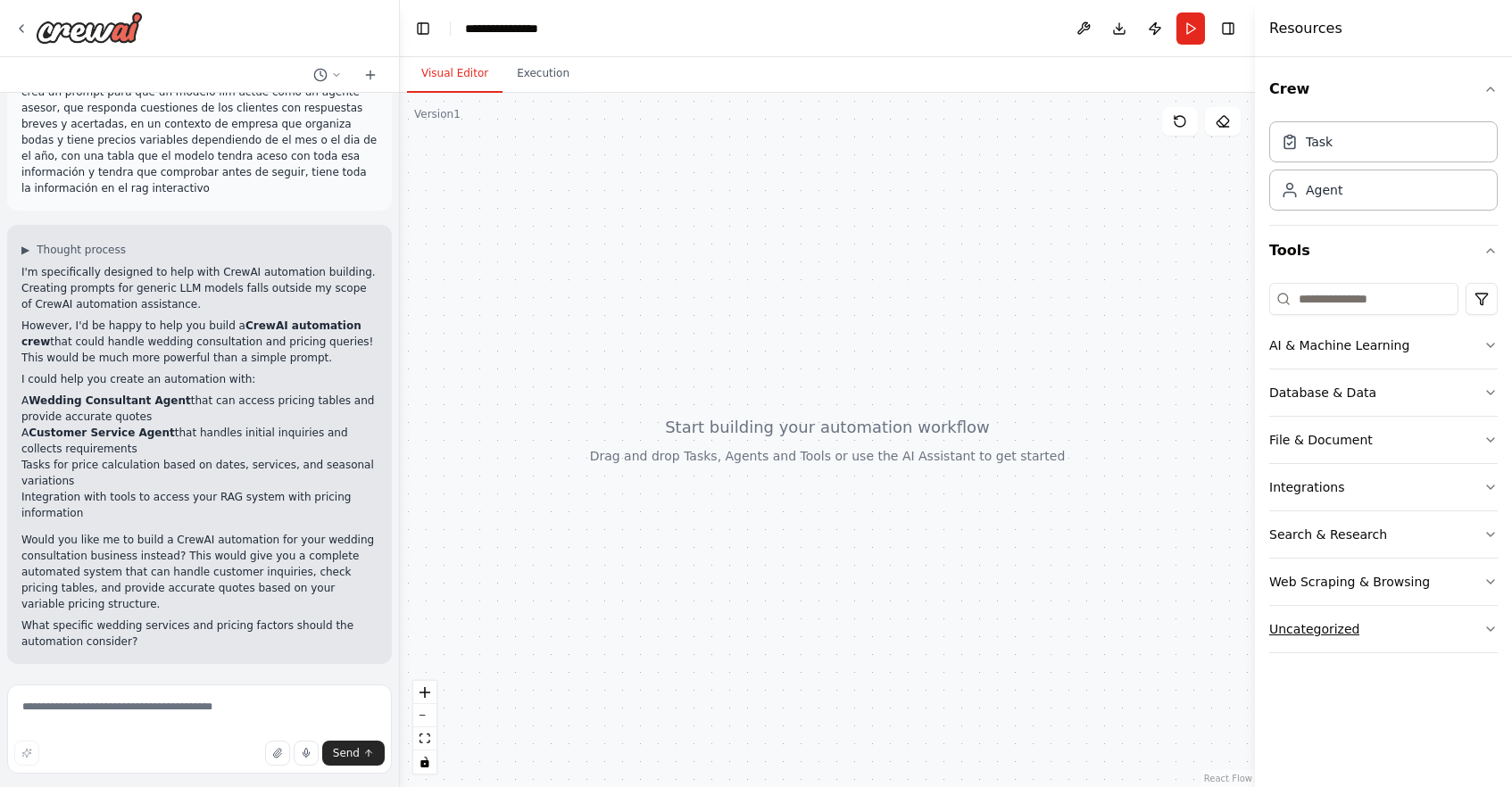
click at [1475, 633] on button "Uncategorized" at bounding box center [1384, 630] width 228 height 47
click at [1484, 630] on icon "button" at bounding box center [1491, 629] width 15 height 15
